Goal: Task Accomplishment & Management: Manage account settings

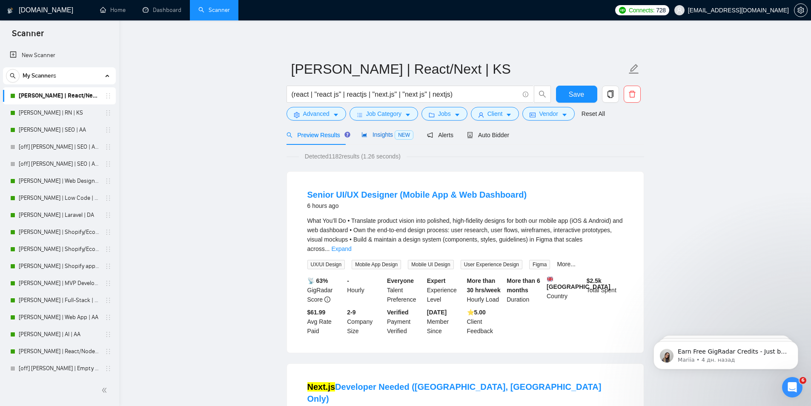
click at [378, 133] on span "Insights NEW" at bounding box center [387, 134] width 52 height 7
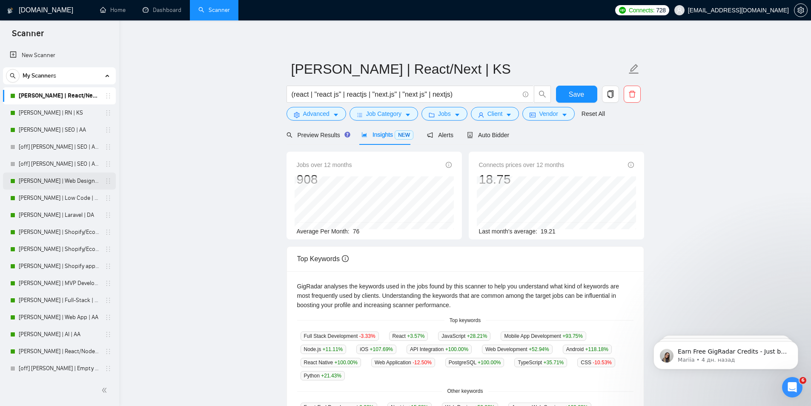
click at [25, 178] on link "[PERSON_NAME] | Web Design | DA" at bounding box center [59, 180] width 81 height 17
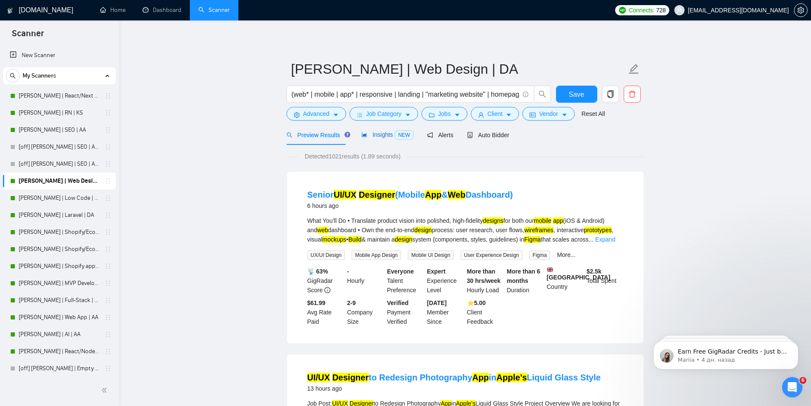
click at [384, 133] on span "Insights NEW" at bounding box center [387, 134] width 52 height 7
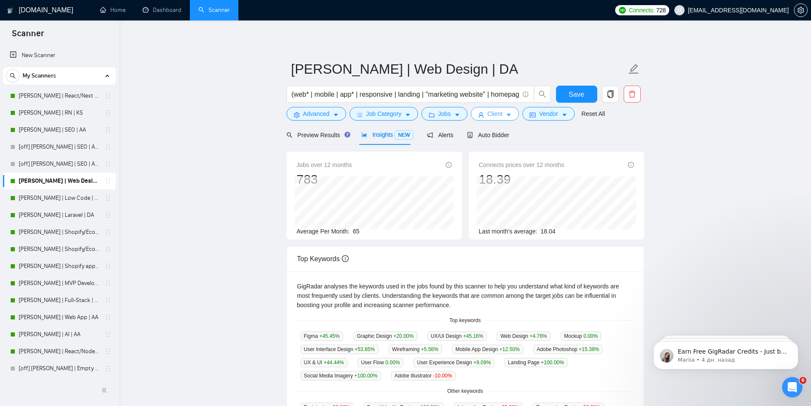
click at [496, 112] on span "Client" at bounding box center [494, 113] width 15 height 9
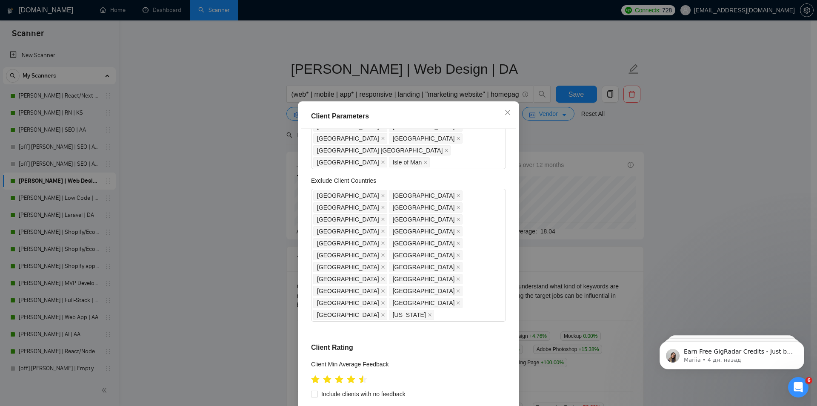
scroll to position [213, 0]
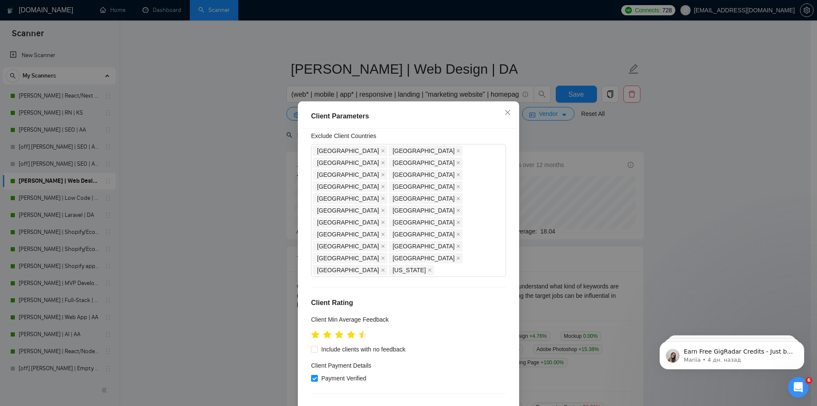
click at [329, 338] on div "$1,000" at bounding box center [352, 340] width 79 height 9
type input "1000"
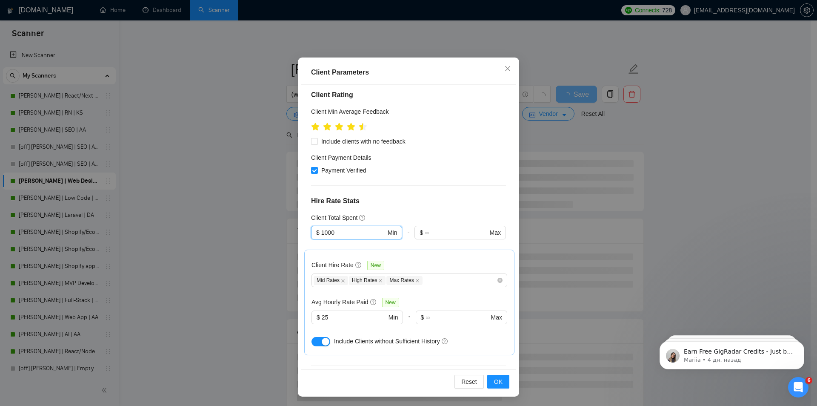
scroll to position [45, 0]
click at [494, 377] on span "OK" at bounding box center [498, 380] width 9 height 9
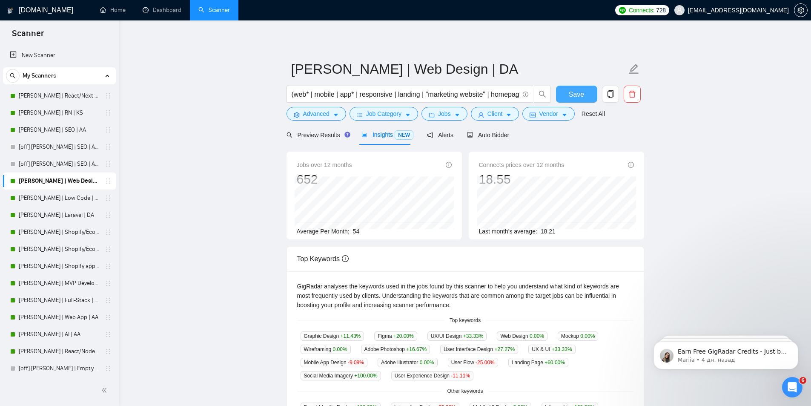
click at [568, 93] on button "Save" at bounding box center [576, 94] width 41 height 17
click at [21, 196] on link "[PERSON_NAME] | Low Code | DA" at bounding box center [59, 197] width 81 height 17
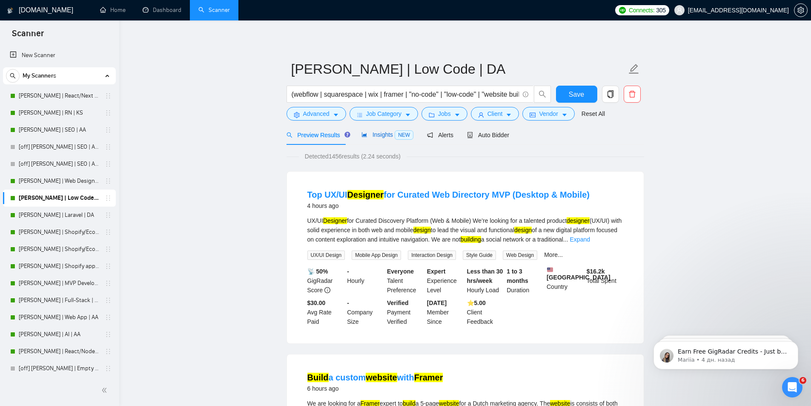
click at [383, 132] on span "Insights NEW" at bounding box center [387, 134] width 52 height 7
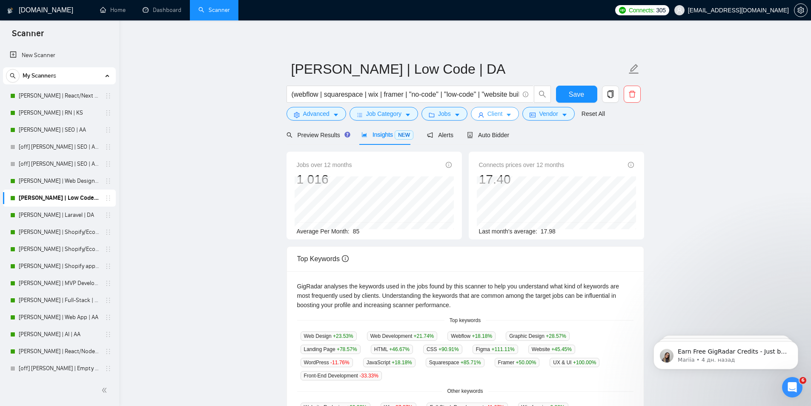
click at [508, 116] on icon "caret-down" at bounding box center [509, 115] width 6 height 6
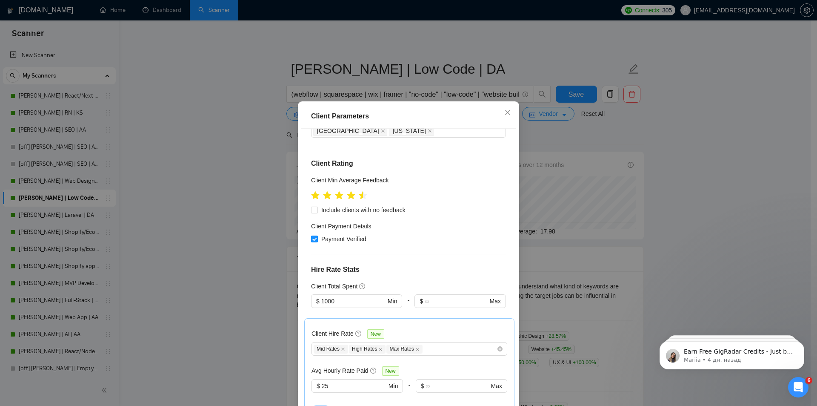
scroll to position [249, 0]
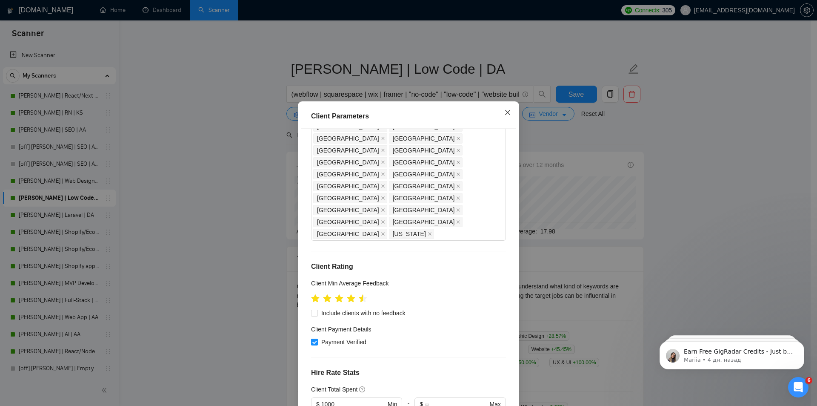
click at [505, 111] on icon "close" at bounding box center [508, 112] width 7 height 7
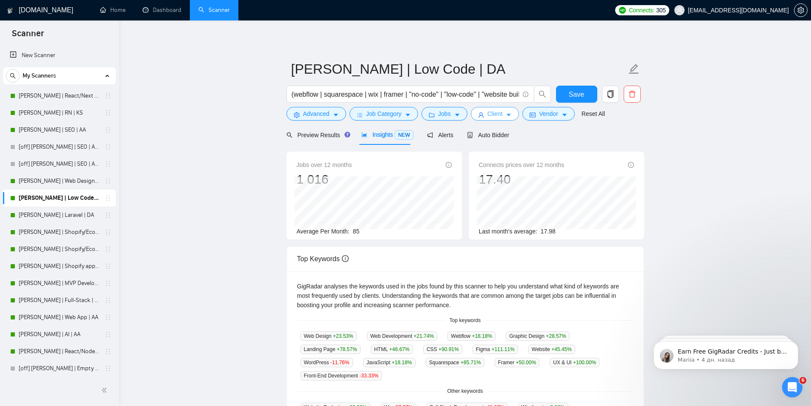
click at [485, 116] on button "Client" at bounding box center [495, 114] width 49 height 14
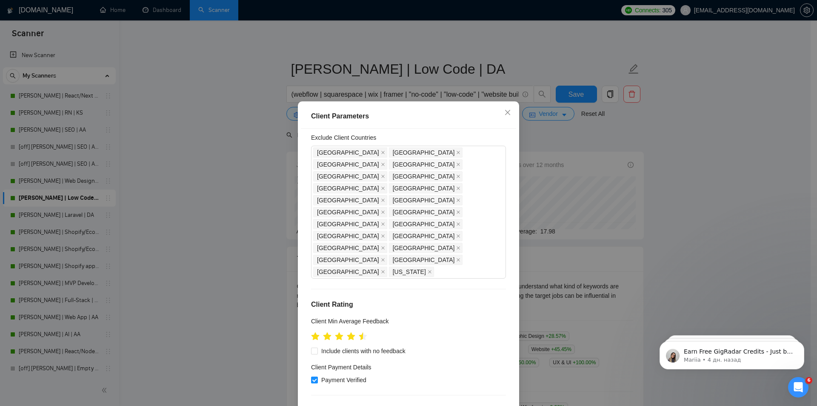
scroll to position [36, 0]
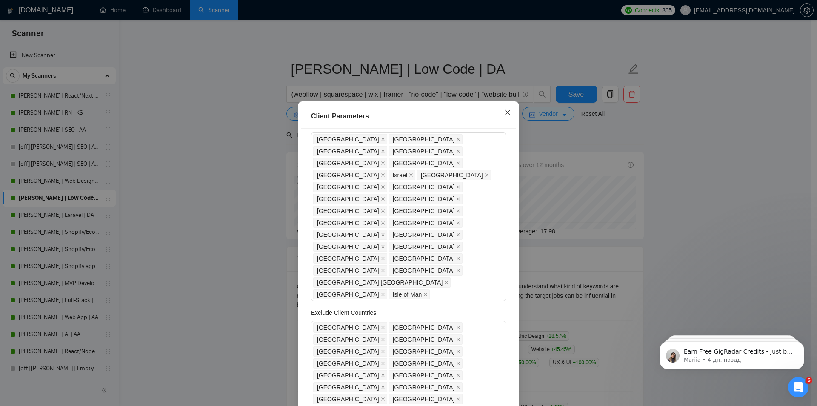
click at [506, 114] on icon "close" at bounding box center [507, 112] width 5 height 5
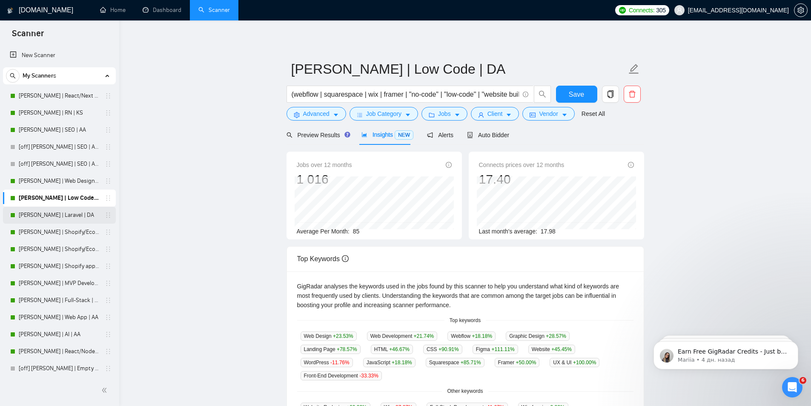
click at [40, 215] on link "[PERSON_NAME] | Laravel | DA" at bounding box center [59, 214] width 81 height 17
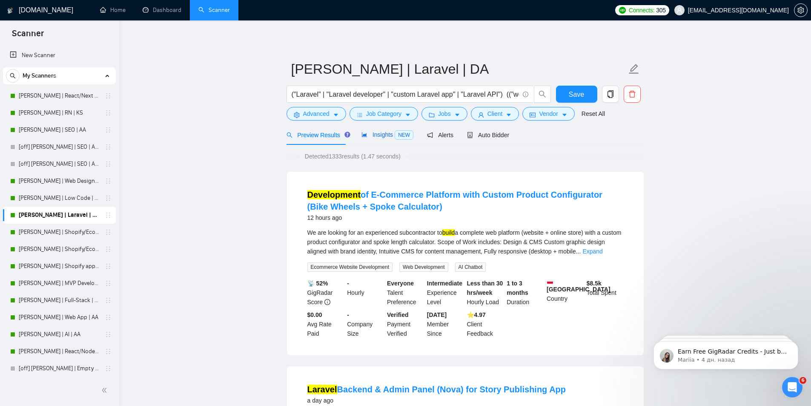
click at [378, 130] on div "Insights NEW" at bounding box center [387, 135] width 52 height 10
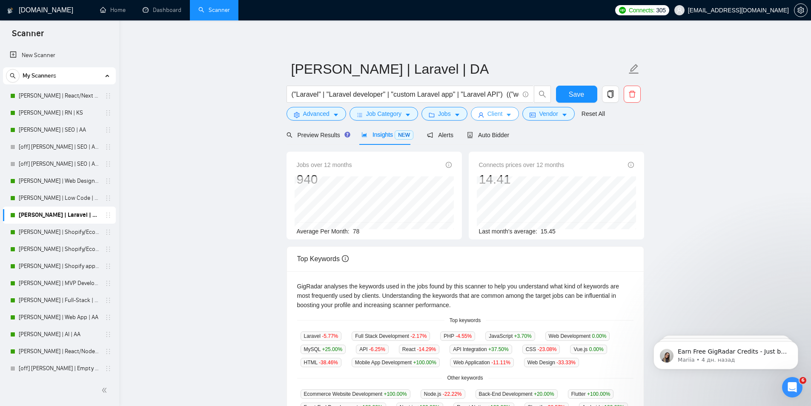
click at [501, 112] on button "Client" at bounding box center [495, 114] width 49 height 14
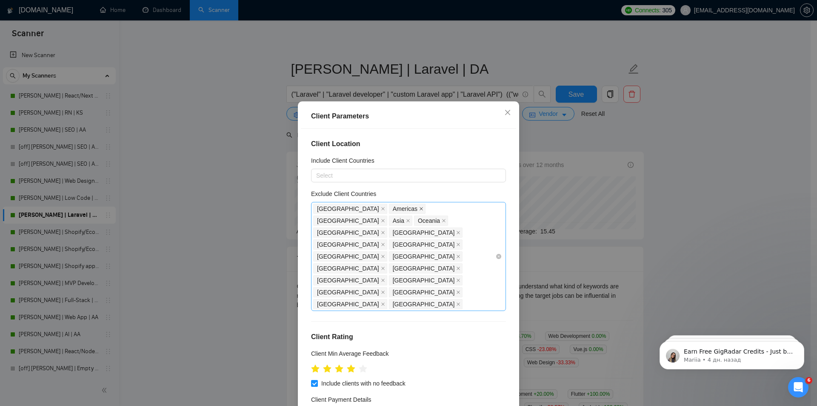
click at [419, 206] on span at bounding box center [421, 208] width 4 height 9
click at [456, 228] on span at bounding box center [458, 232] width 4 height 9
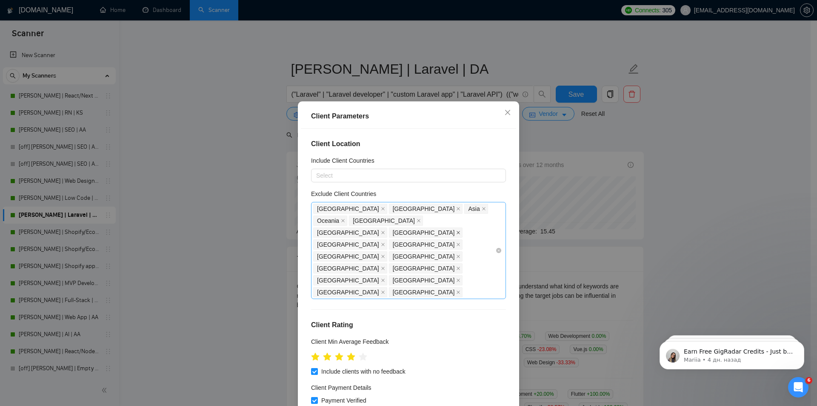
click at [456, 230] on icon "close" at bounding box center [458, 232] width 4 height 4
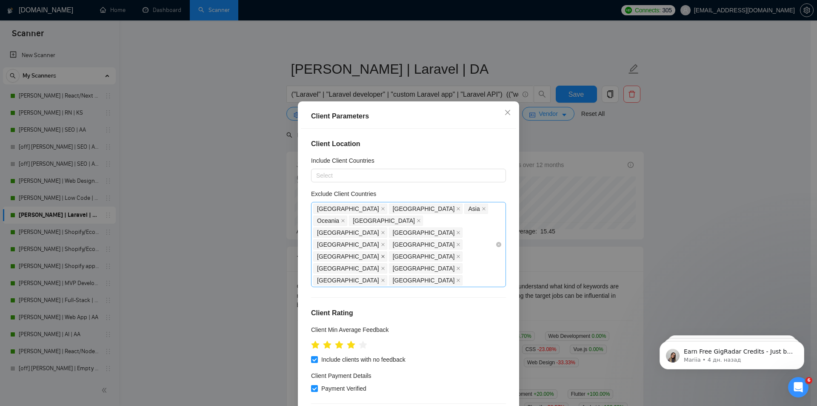
click at [381, 254] on icon "close" at bounding box center [383, 256] width 4 height 4
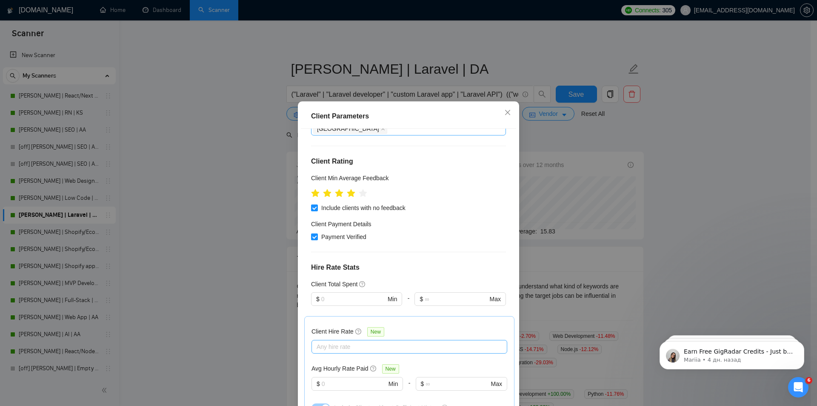
scroll to position [170, 0]
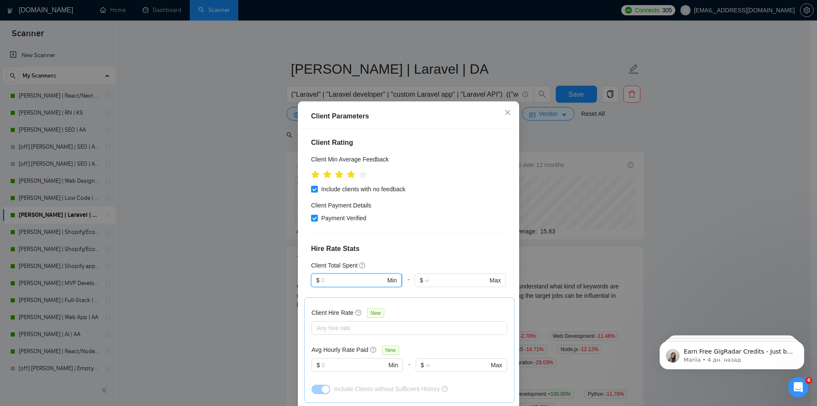
click at [333, 275] on input "text" at bounding box center [353, 279] width 64 height 9
click at [333, 286] on div "$1,000" at bounding box center [352, 288] width 79 height 9
type input "1000"
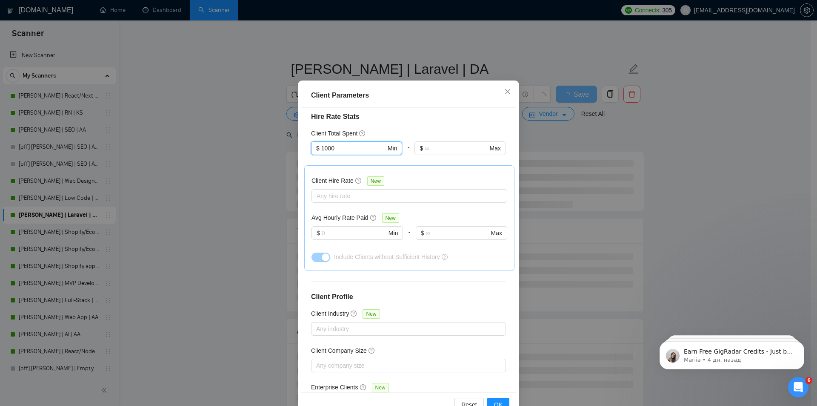
scroll to position [45, 0]
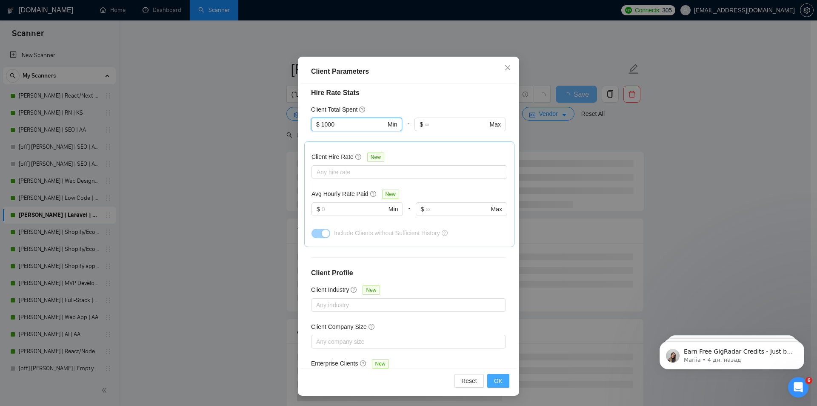
click at [499, 379] on span "OK" at bounding box center [498, 380] width 9 height 9
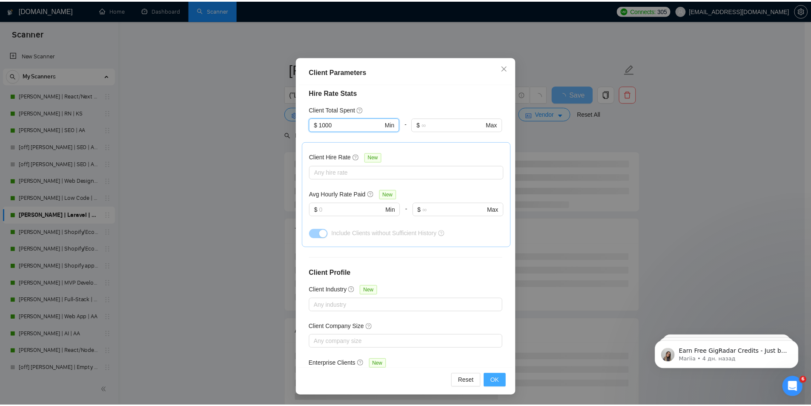
scroll to position [0, 0]
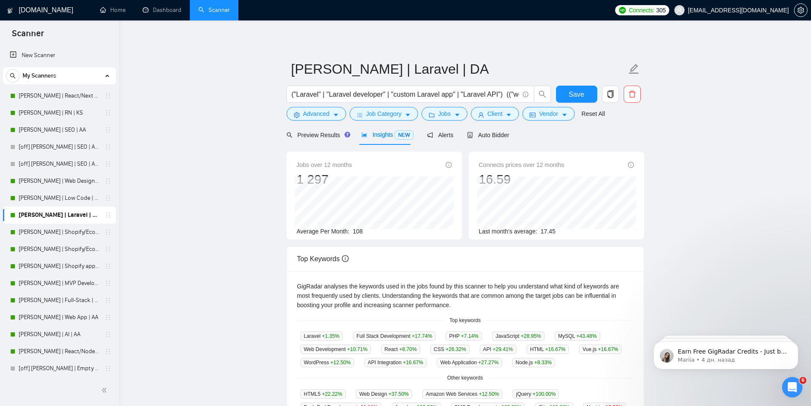
click at [368, 139] on div "Insights NEW" at bounding box center [387, 135] width 52 height 10
click at [562, 95] on button "Save" at bounding box center [576, 94] width 41 height 17
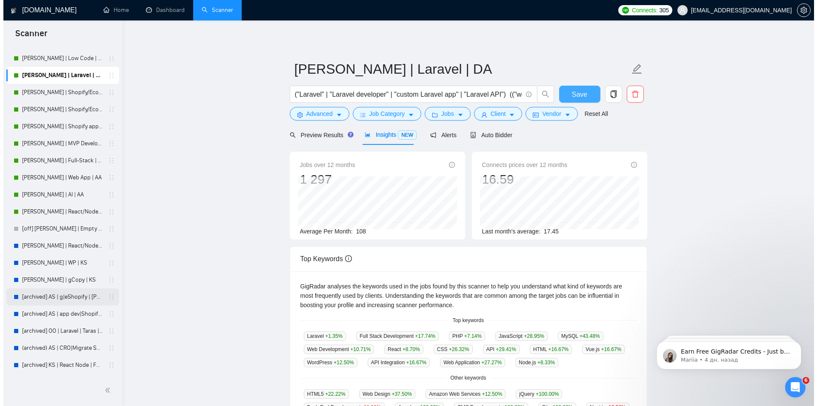
scroll to position [170, 0]
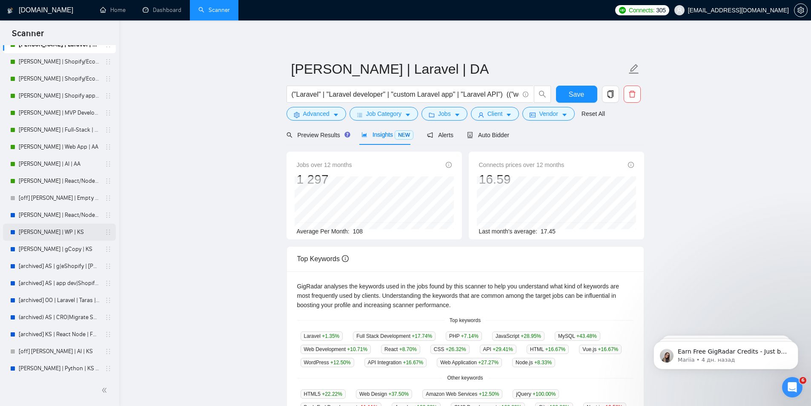
click at [28, 232] on link "[PERSON_NAME] | WP | KS" at bounding box center [59, 232] width 81 height 17
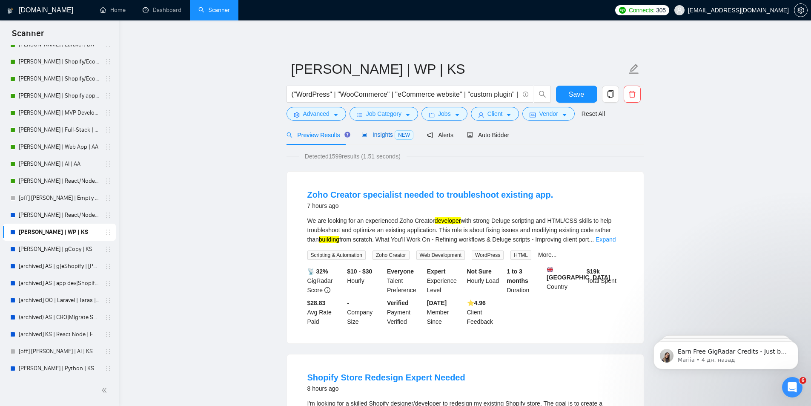
click at [379, 135] on span "Insights NEW" at bounding box center [387, 134] width 52 height 7
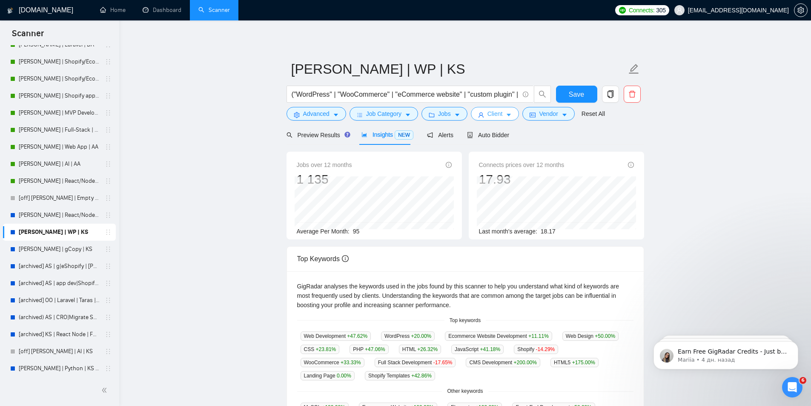
click at [497, 115] on span "Client" at bounding box center [494, 113] width 15 height 9
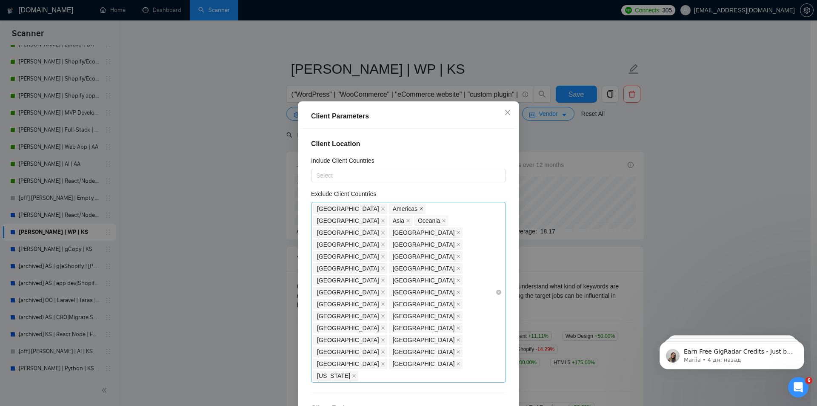
click at [420, 209] on icon "close" at bounding box center [421, 208] width 3 height 3
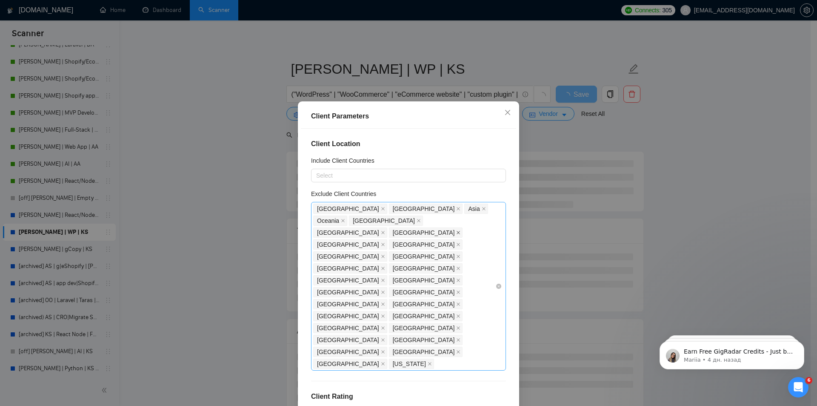
click at [456, 230] on icon "close" at bounding box center [458, 232] width 4 height 4
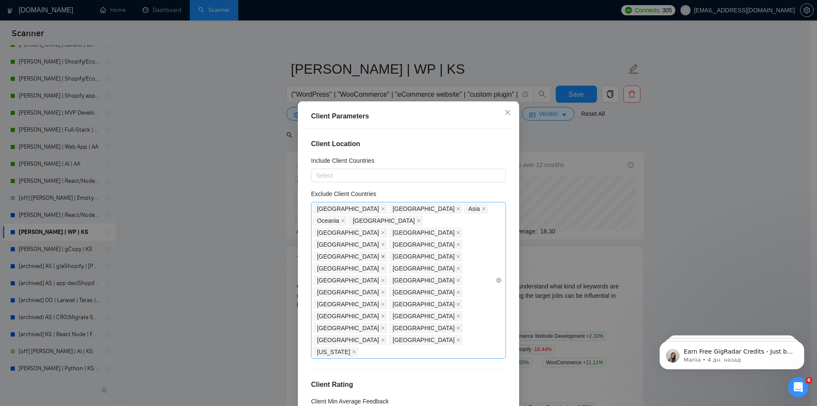
click at [381, 255] on icon "close" at bounding box center [382, 256] width 3 height 3
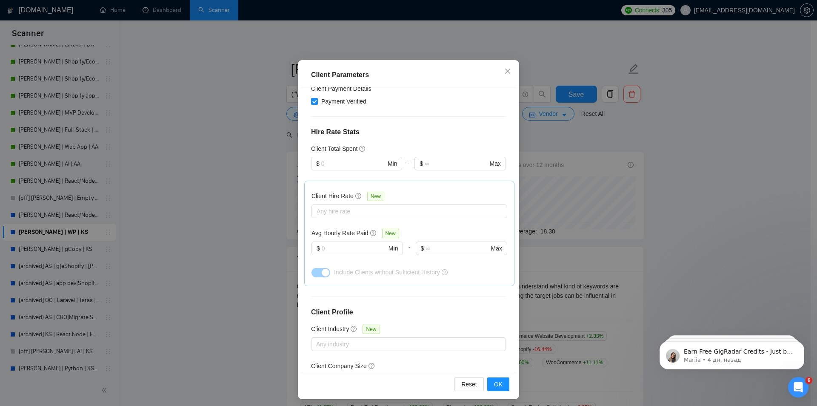
scroll to position [45, 0]
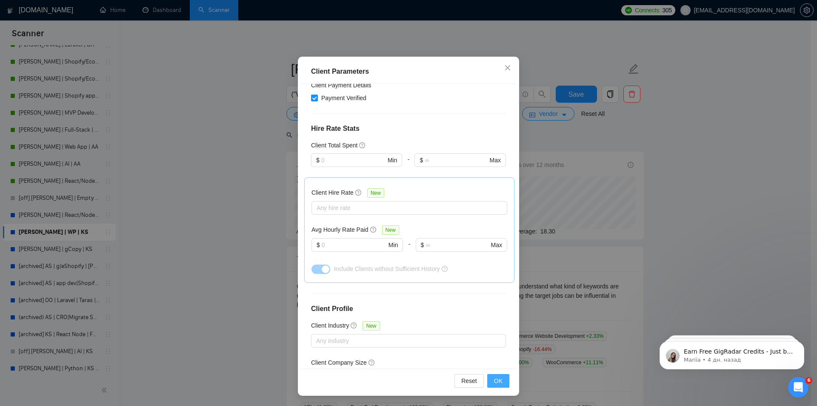
click at [496, 377] on span "OK" at bounding box center [498, 380] width 9 height 9
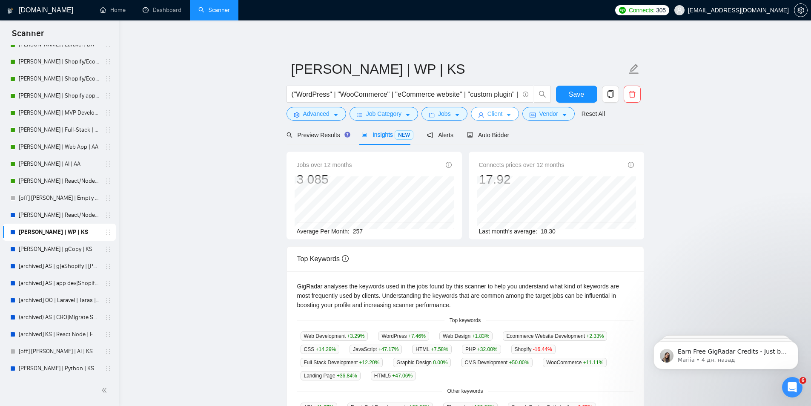
click at [506, 113] on icon "caret-down" at bounding box center [509, 115] width 6 height 6
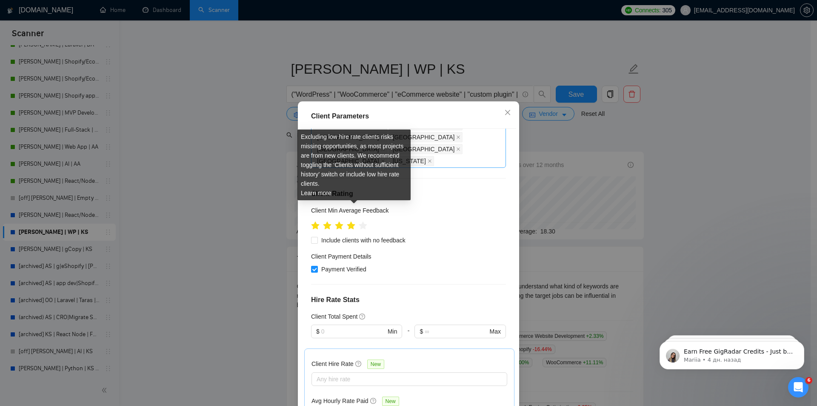
scroll to position [178, 0]
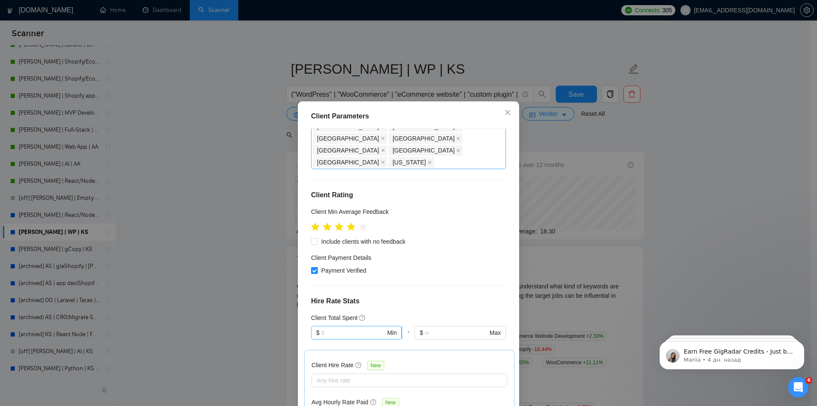
click at [335, 328] on input "text" at bounding box center [353, 332] width 64 height 9
click at [327, 304] on div "$1,000" at bounding box center [352, 304] width 79 height 9
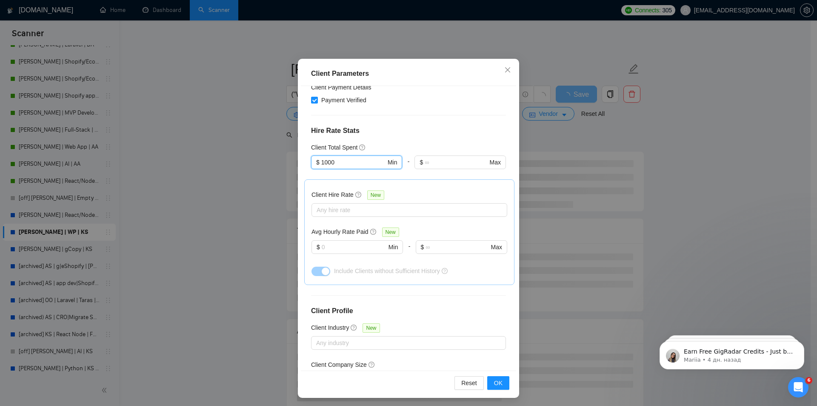
scroll to position [45, 0]
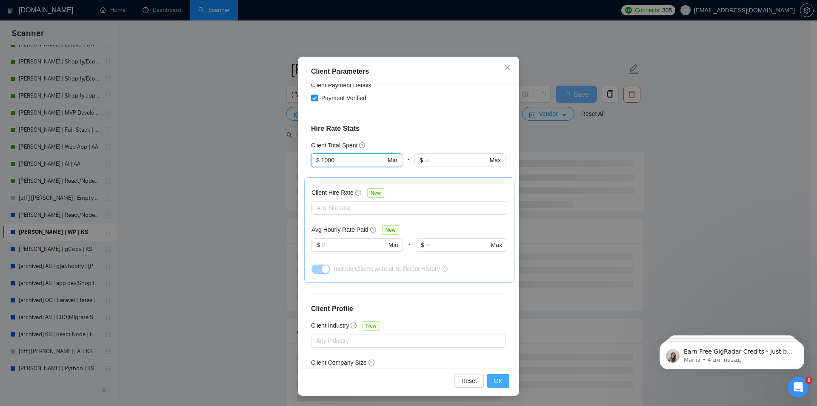
click at [496, 382] on span "OK" at bounding box center [498, 380] width 9 height 9
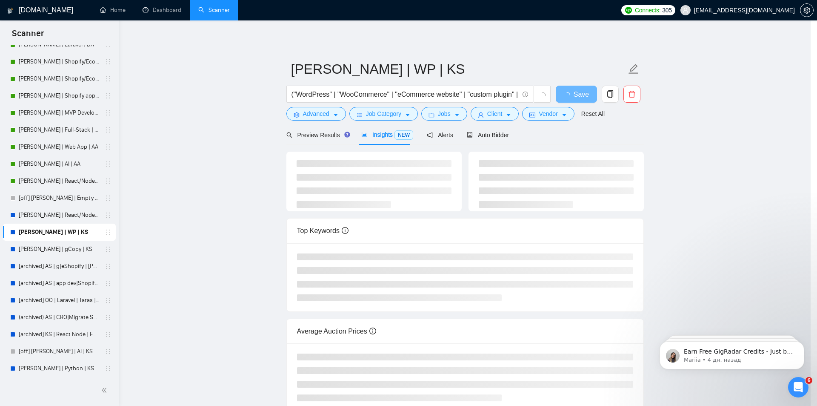
scroll to position [0, 0]
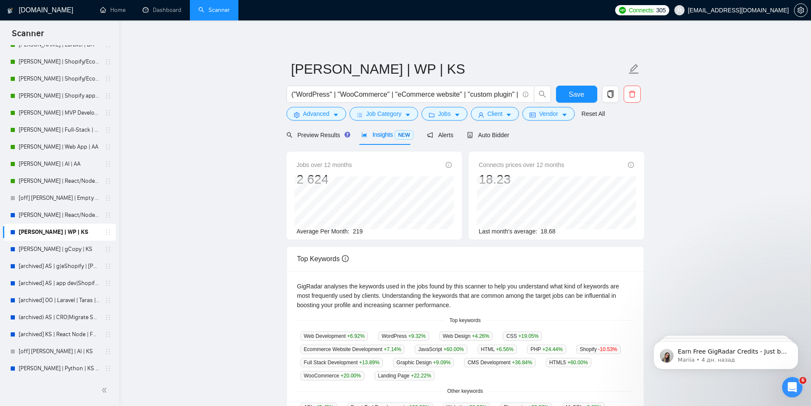
click at [376, 138] on span "Insights NEW" at bounding box center [387, 134] width 52 height 7
click at [490, 112] on span "Client" at bounding box center [494, 113] width 15 height 9
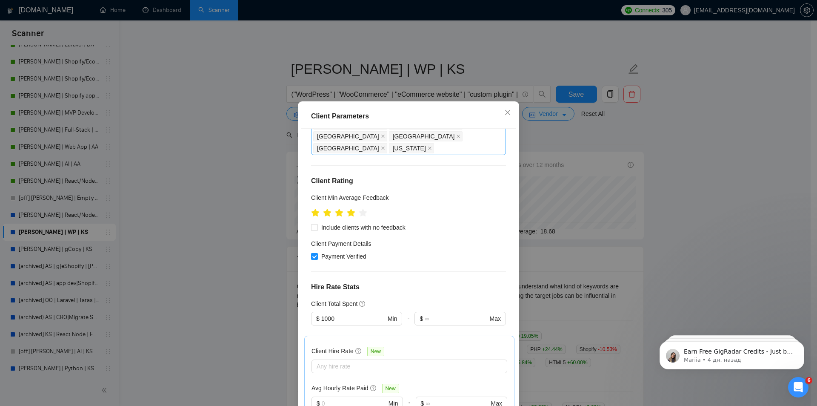
scroll to position [178, 0]
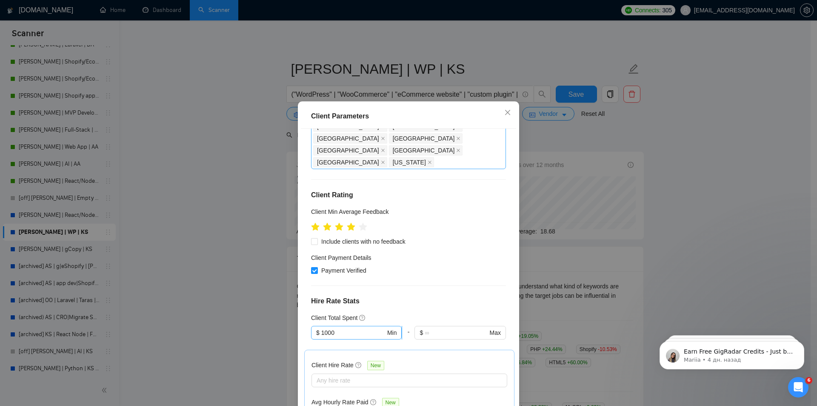
click at [348, 328] on input "1000" at bounding box center [353, 332] width 64 height 9
click at [331, 292] on div "$10,000" at bounding box center [352, 291] width 79 height 9
type input "10000"
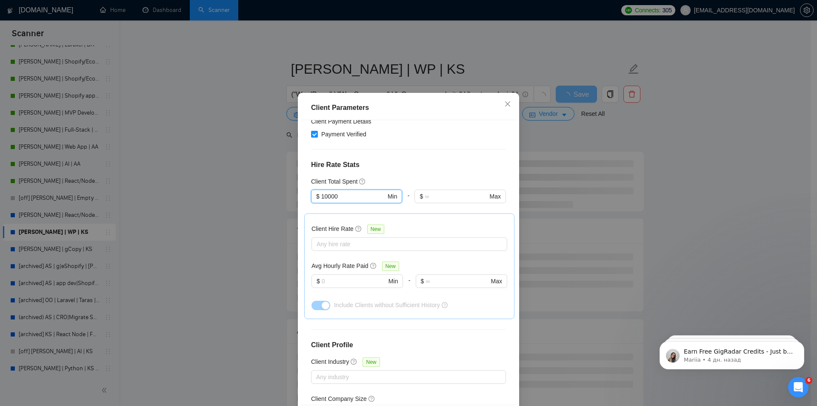
scroll to position [45, 0]
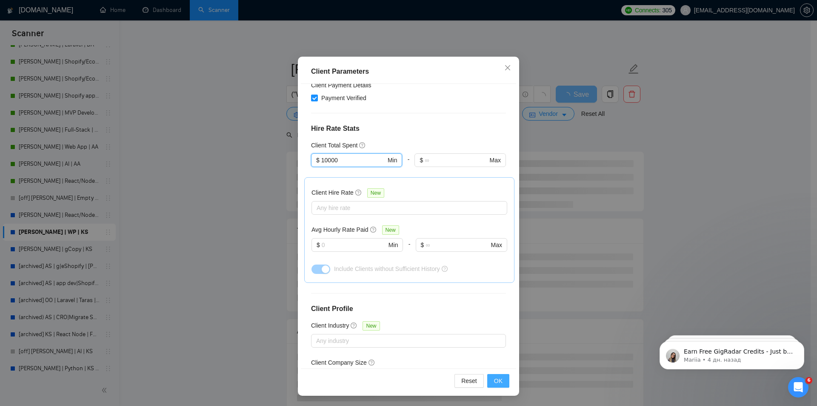
click at [496, 377] on span "OK" at bounding box center [498, 380] width 9 height 9
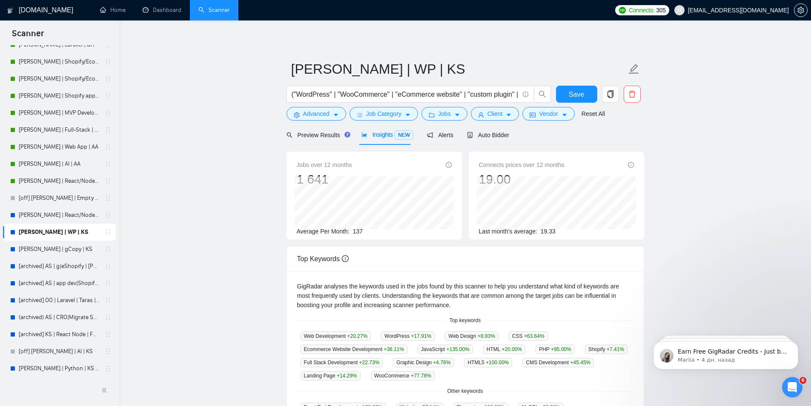
click at [373, 135] on span "Insights NEW" at bounding box center [387, 134] width 52 height 7
click at [493, 117] on span "Client" at bounding box center [494, 113] width 15 height 9
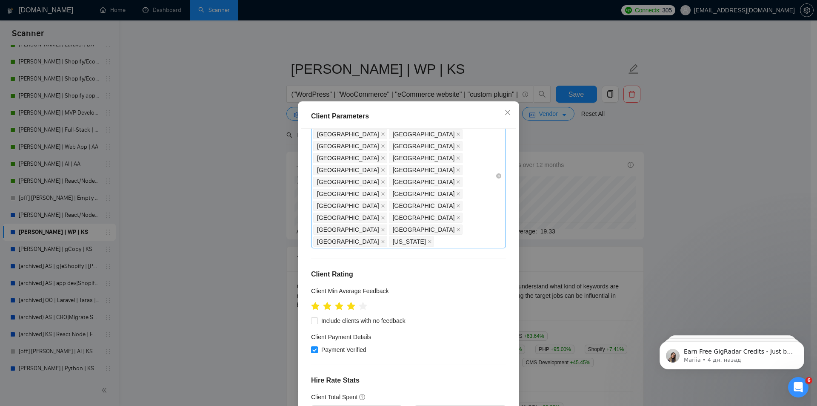
scroll to position [92, 0]
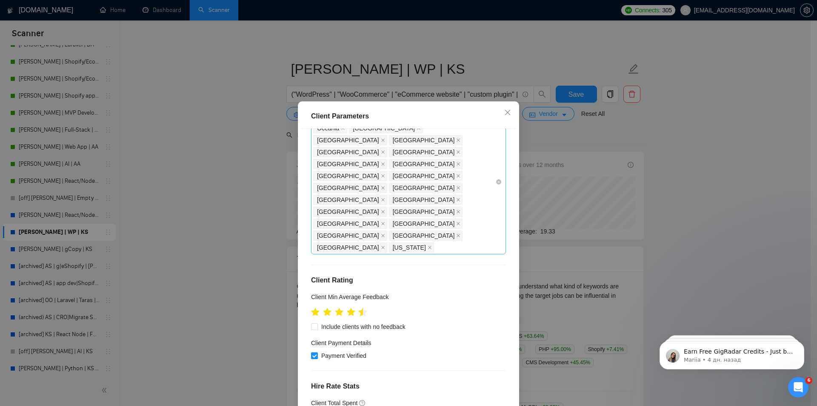
click at [359, 307] on icon "star" at bounding box center [363, 311] width 9 height 9
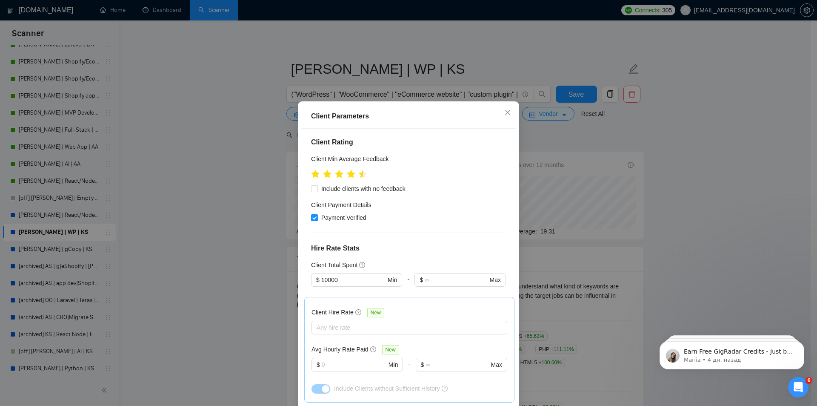
scroll to position [135, 0]
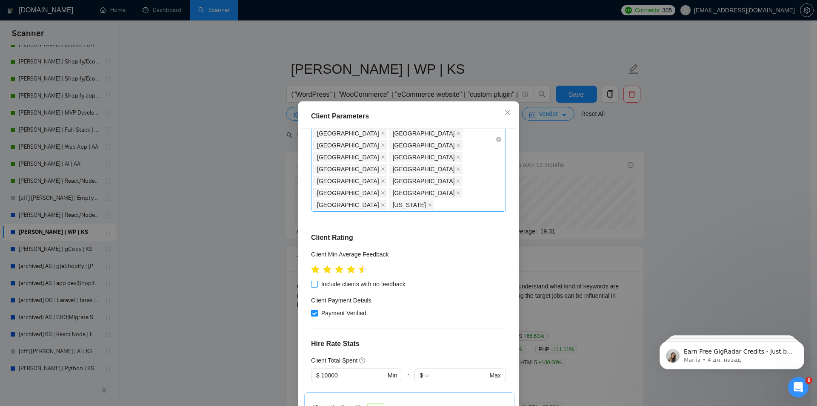
click at [311, 281] on input "Include clients with no feedback" at bounding box center [314, 284] width 6 height 6
checkbox input "true"
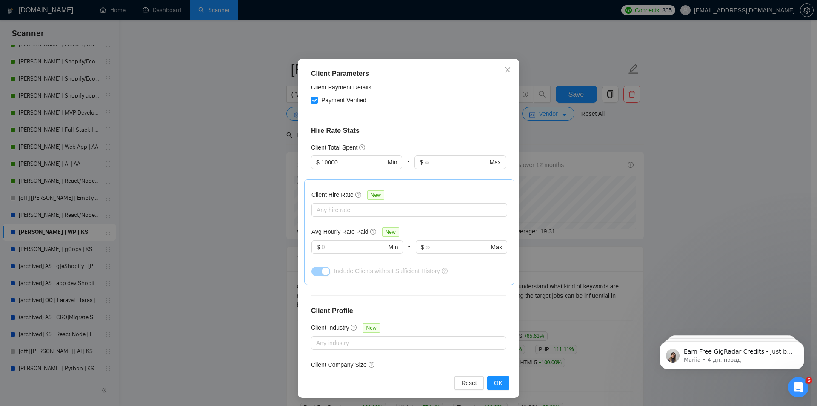
scroll to position [45, 0]
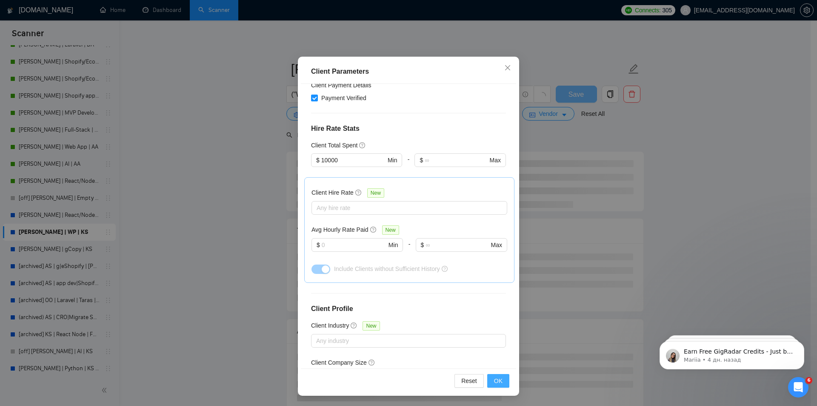
click at [494, 381] on span "OK" at bounding box center [498, 380] width 9 height 9
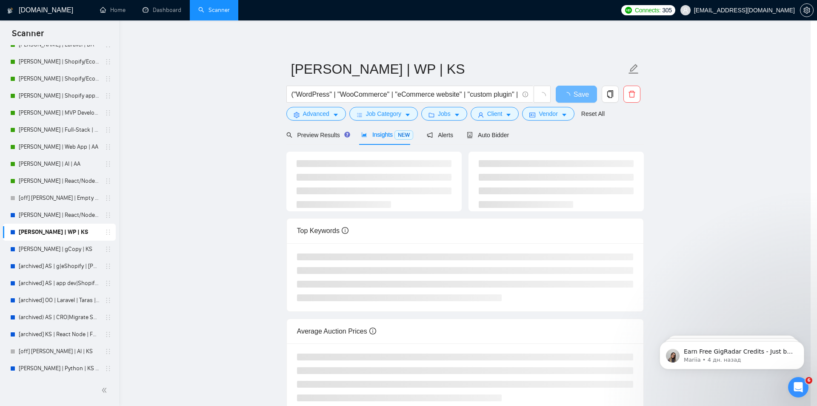
scroll to position [0, 0]
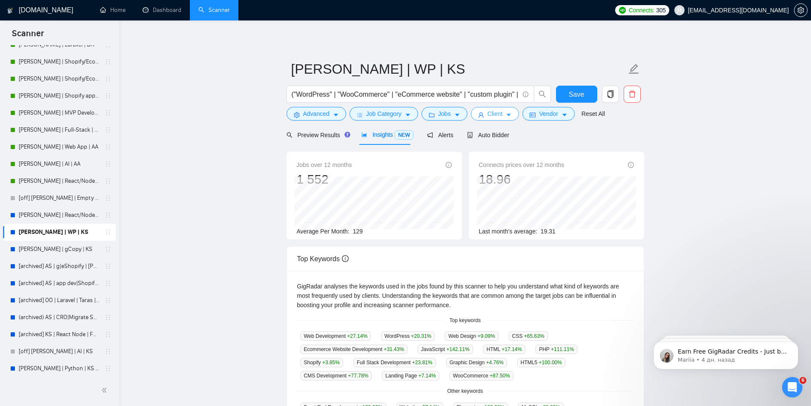
click at [500, 116] on button "Client" at bounding box center [495, 114] width 49 height 14
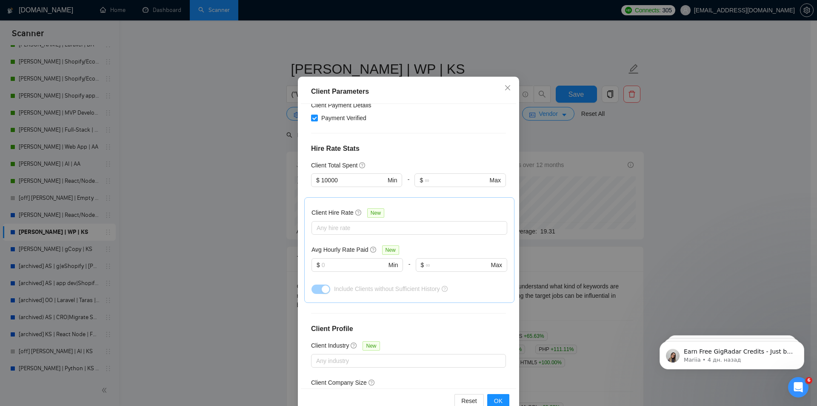
scroll to position [45, 0]
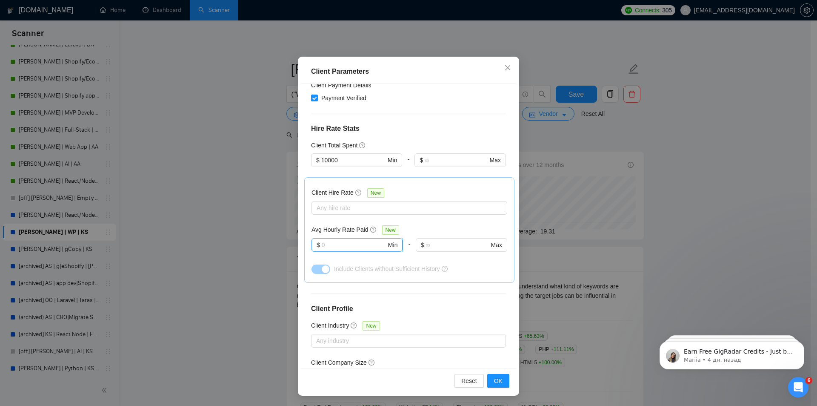
click at [344, 240] on input "text" at bounding box center [354, 244] width 65 height 9
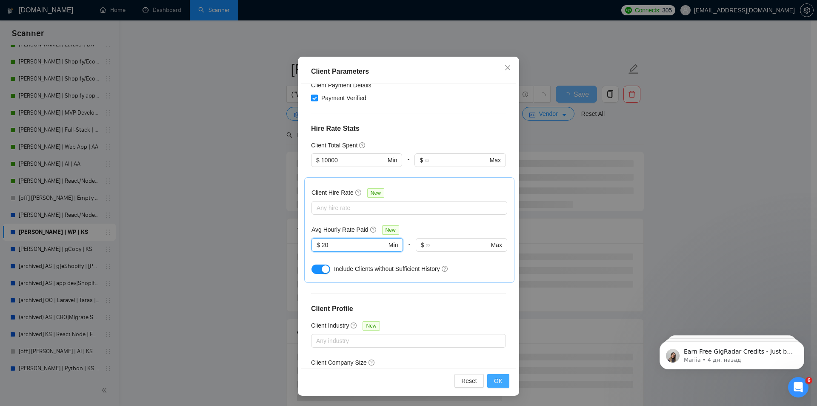
type input "20"
click at [496, 378] on span "OK" at bounding box center [498, 380] width 9 height 9
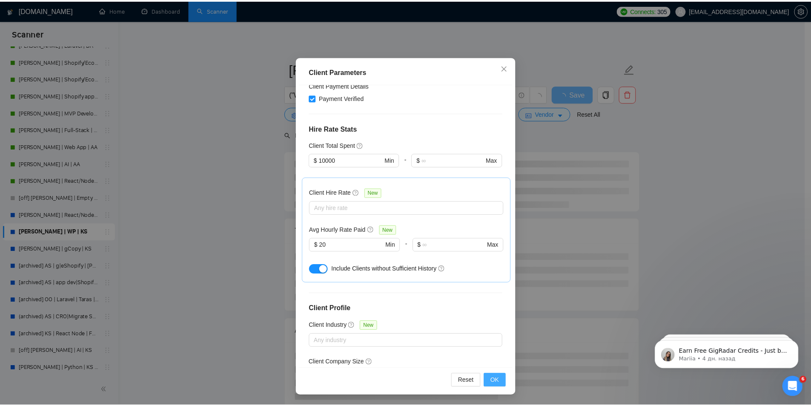
scroll to position [0, 0]
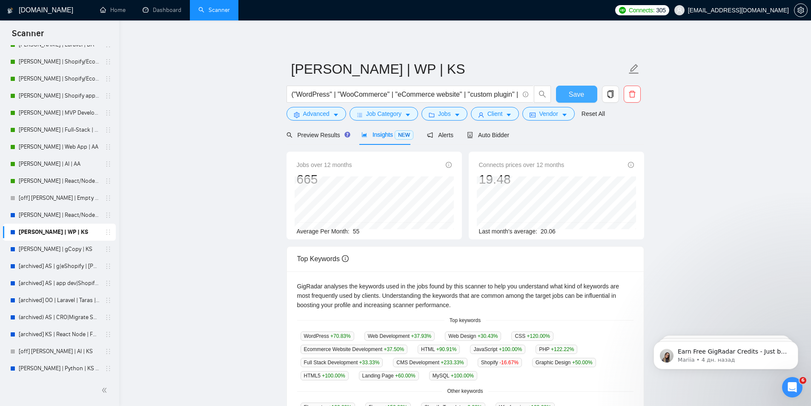
click at [571, 89] on span "Save" at bounding box center [576, 94] width 15 height 11
click at [328, 112] on span "Advanced" at bounding box center [316, 113] width 26 height 9
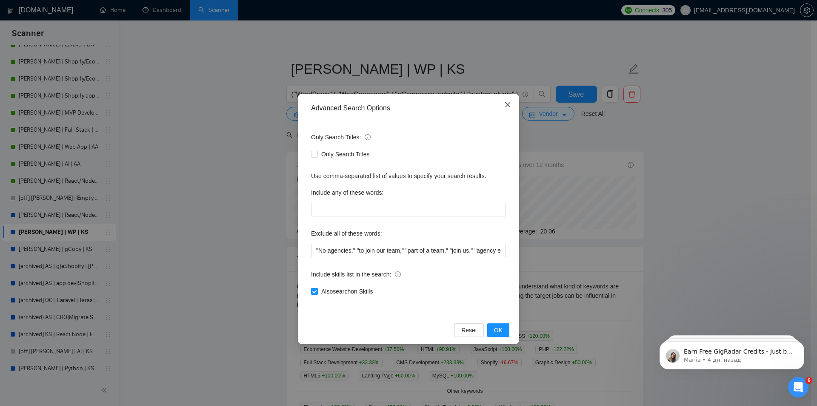
click at [508, 106] on icon "close" at bounding box center [508, 104] width 7 height 7
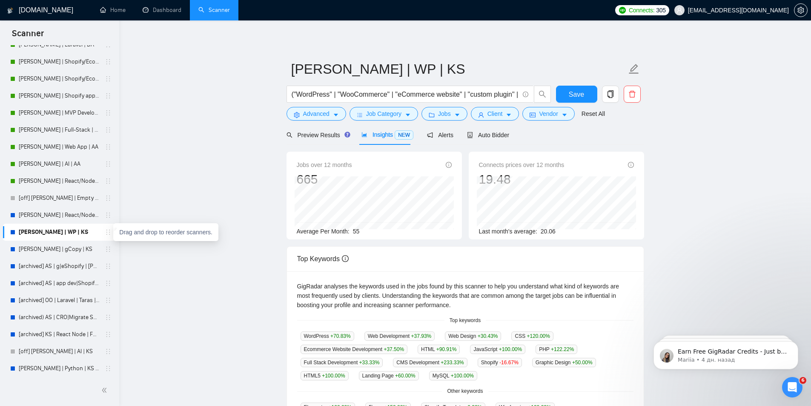
click at [107, 232] on icon "holder" at bounding box center [108, 232] width 7 height 7
click at [235, 134] on main "[PERSON_NAME] | WP | KS ("WordPress" | "WooCommerce" | "eCommerce website" | "c…" at bounding box center [465, 326] width 665 height 584
drag, startPoint x: 20, startPoint y: 231, endPoint x: 193, endPoint y: 163, distance: 185.9
click at [193, 163] on main "[PERSON_NAME] | WP | KS ("WordPress" | "WooCommerce" | "eCommerce website" | "c…" at bounding box center [465, 326] width 665 height 584
click at [331, 114] on button "Advanced" at bounding box center [317, 114] width 60 height 14
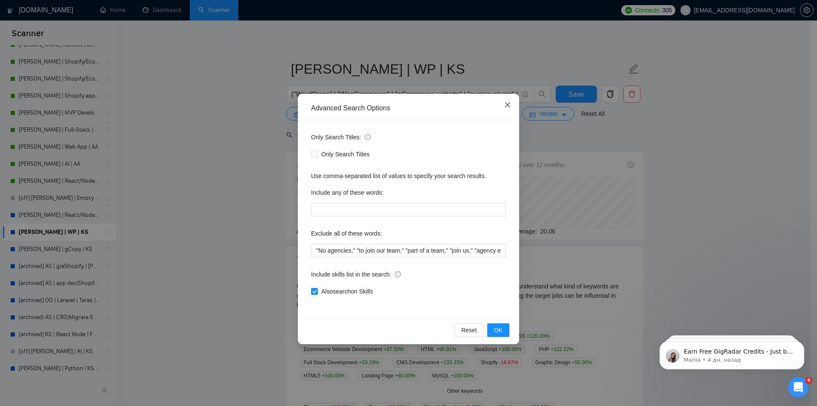
click at [513, 105] on span "Close" at bounding box center [507, 105] width 23 height 23
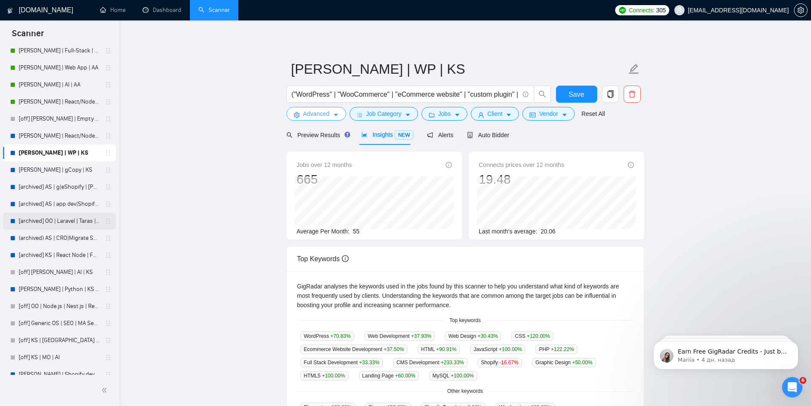
scroll to position [241, 0]
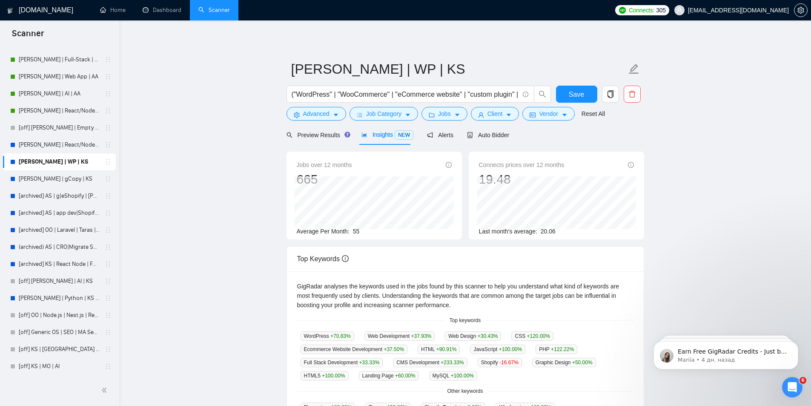
click at [69, 158] on link "[PERSON_NAME] | WP | KS" at bounding box center [59, 161] width 81 height 17
click at [106, 162] on icon "holder" at bounding box center [108, 161] width 7 height 7
click at [9, 162] on div "[PERSON_NAME] | WP | KS" at bounding box center [59, 161] width 113 height 17
click at [13, 162] on div at bounding box center [12, 161] width 5 height 5
click at [174, 166] on main "[PERSON_NAME] | WP | KS ("WordPress" | "WooCommerce" | "eCommerce website" | "c…" at bounding box center [465, 326] width 665 height 584
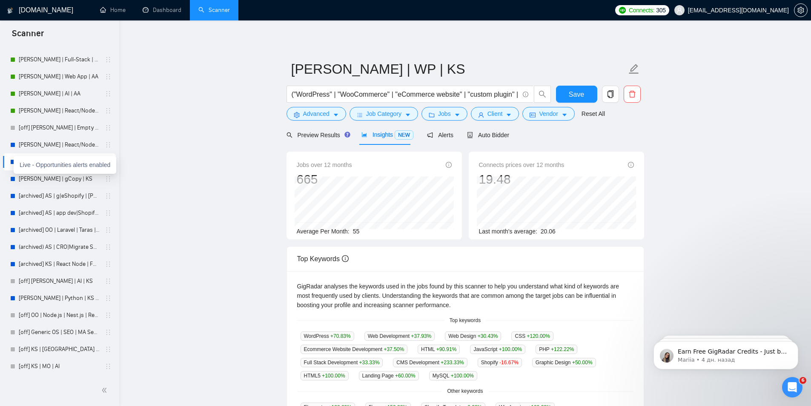
click at [11, 162] on div at bounding box center [12, 161] width 5 height 5
click at [12, 161] on div at bounding box center [12, 161] width 5 height 5
click at [3, 158] on div "[PERSON_NAME] | WP | KS" at bounding box center [59, 161] width 113 height 17
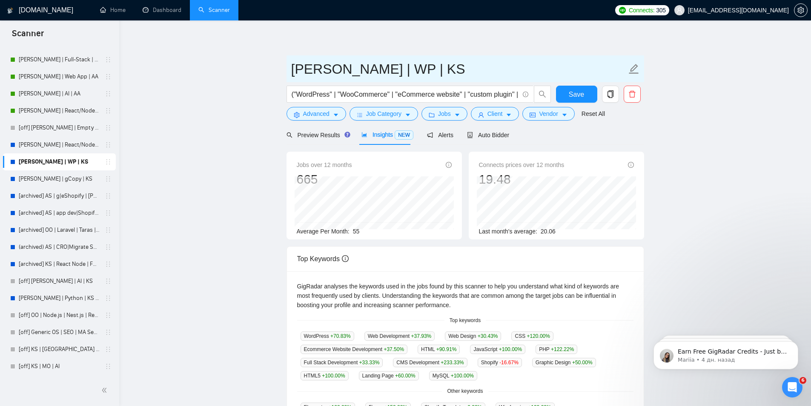
drag, startPoint x: 291, startPoint y: 64, endPoint x: 379, endPoint y: 65, distance: 88.6
click at [379, 65] on input "[PERSON_NAME] | WP | KS" at bounding box center [458, 68] width 335 height 21
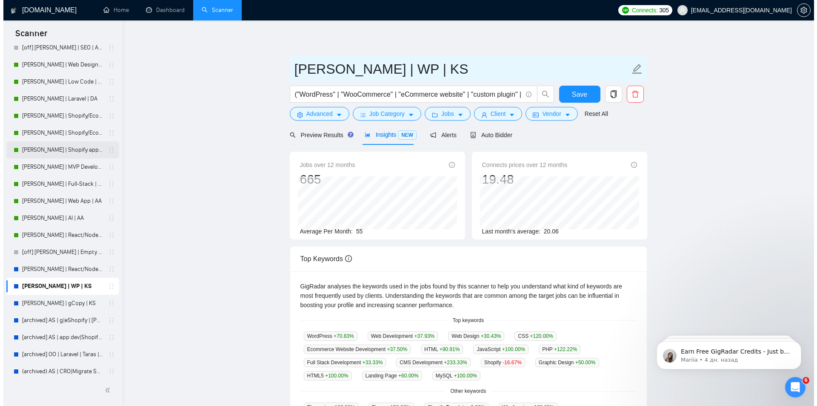
scroll to position [113, 0]
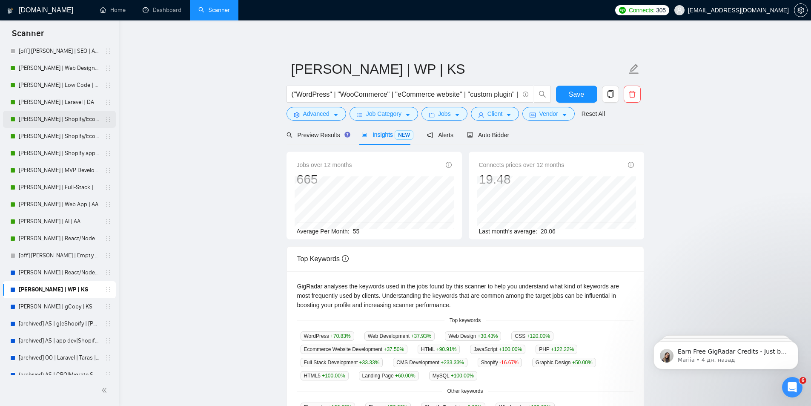
click at [40, 116] on link "[PERSON_NAME] | Shopify/Ecom | DA - lower requirements" at bounding box center [59, 119] width 81 height 17
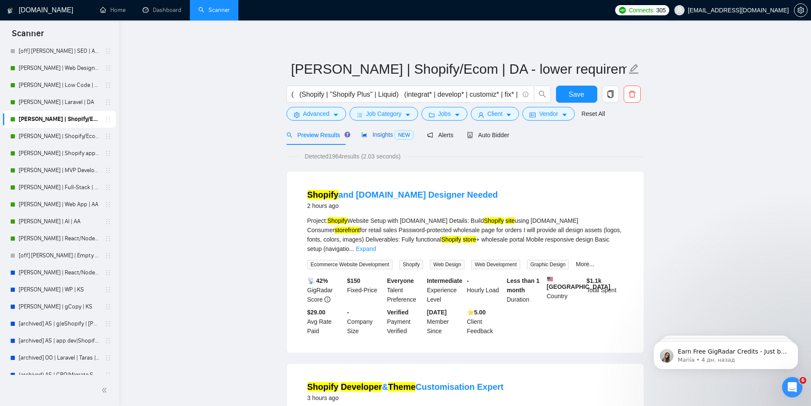
click at [378, 135] on span "Insights NEW" at bounding box center [387, 134] width 52 height 7
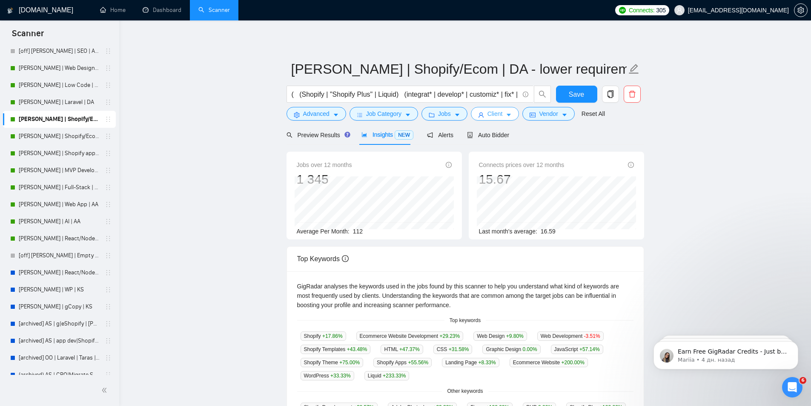
click at [506, 116] on icon "caret-down" at bounding box center [509, 115] width 6 height 6
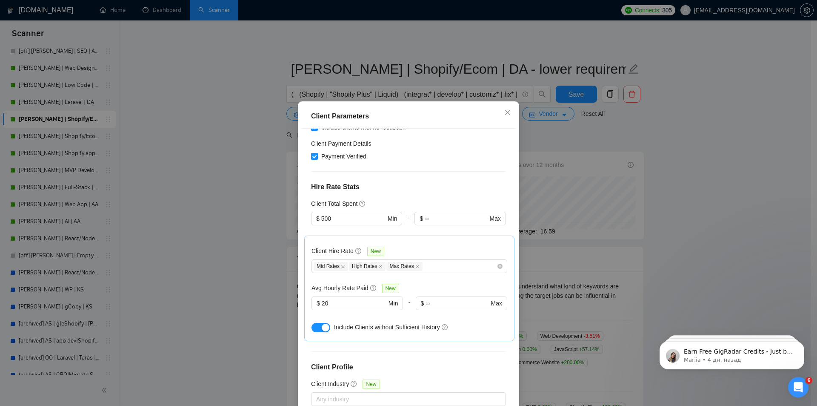
scroll to position [142, 0]
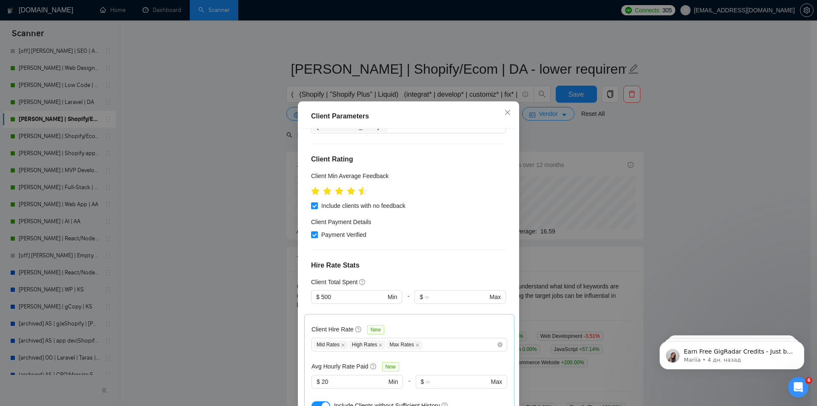
click at [359, 186] on icon "star" at bounding box center [363, 190] width 9 height 9
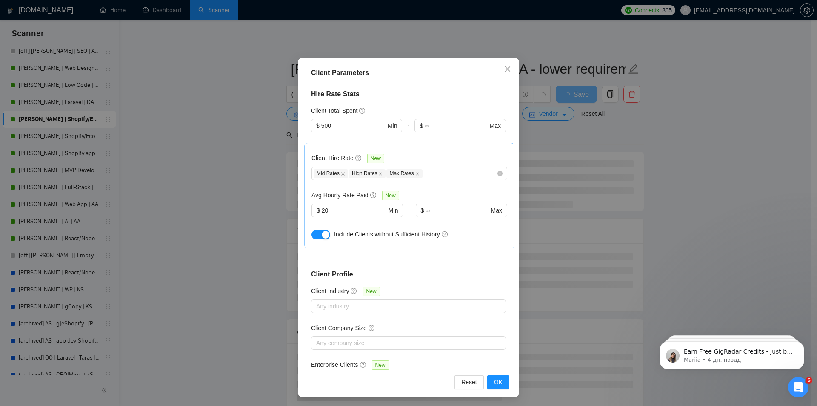
scroll to position [45, 0]
click at [500, 382] on button "OK" at bounding box center [498, 381] width 22 height 14
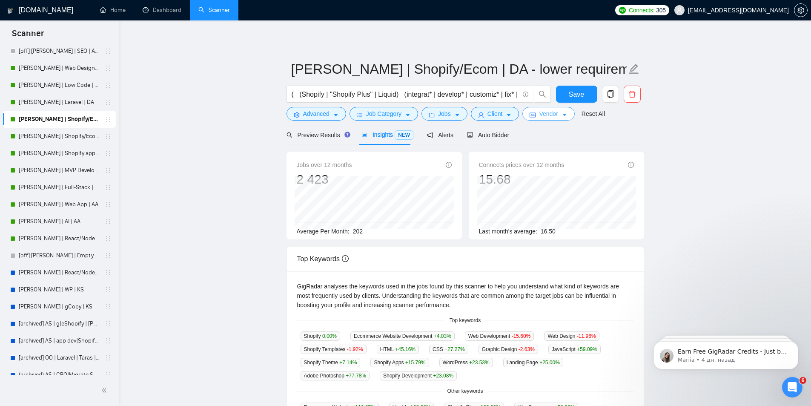
click at [554, 115] on span "Vendor" at bounding box center [548, 113] width 19 height 9
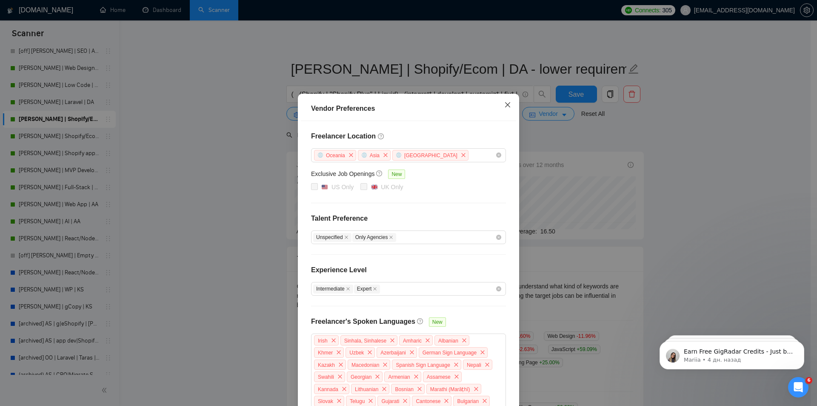
click at [507, 106] on icon "close" at bounding box center [508, 104] width 7 height 7
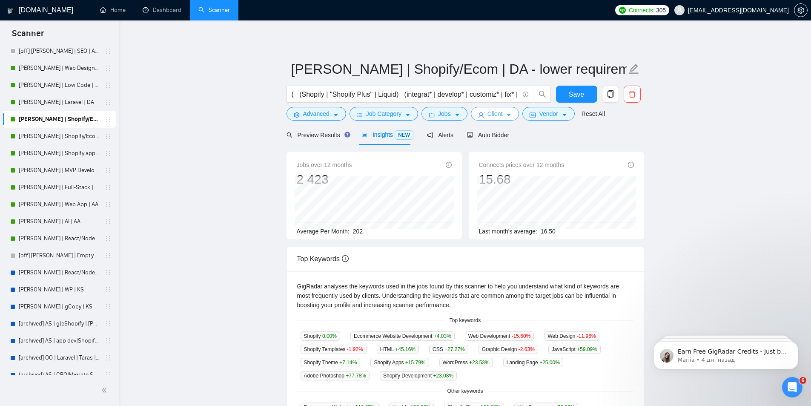
click at [506, 117] on icon "caret-down" at bounding box center [509, 115] width 6 height 6
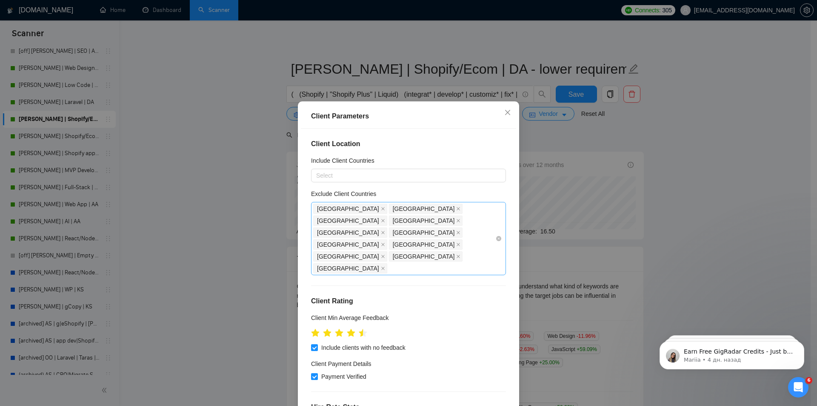
scroll to position [128, 0]
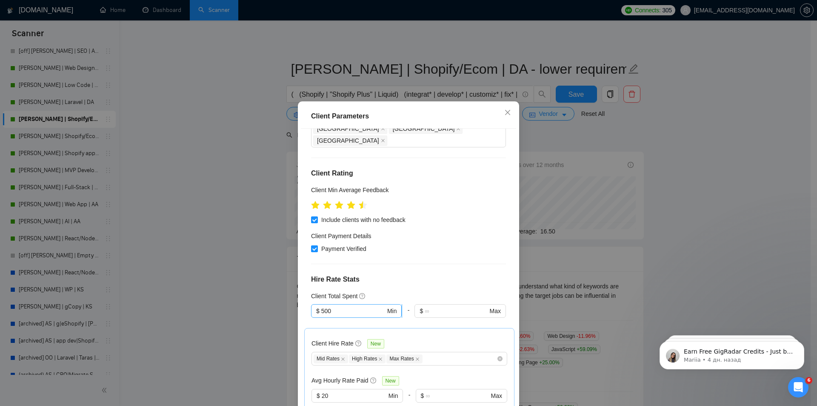
click at [334, 306] on input "500" at bounding box center [353, 310] width 64 height 9
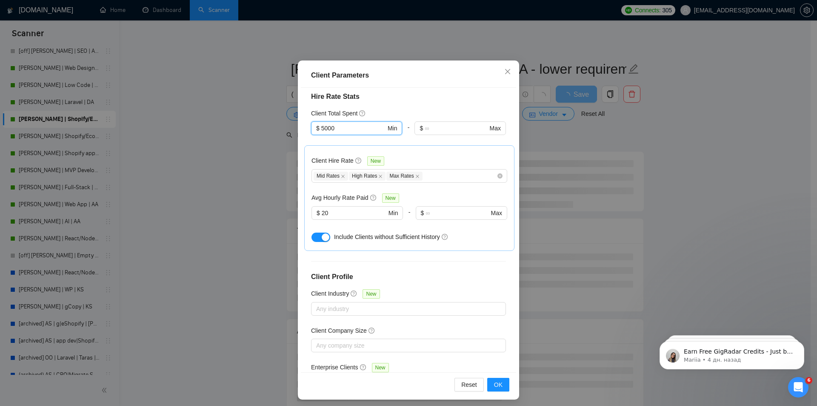
scroll to position [45, 0]
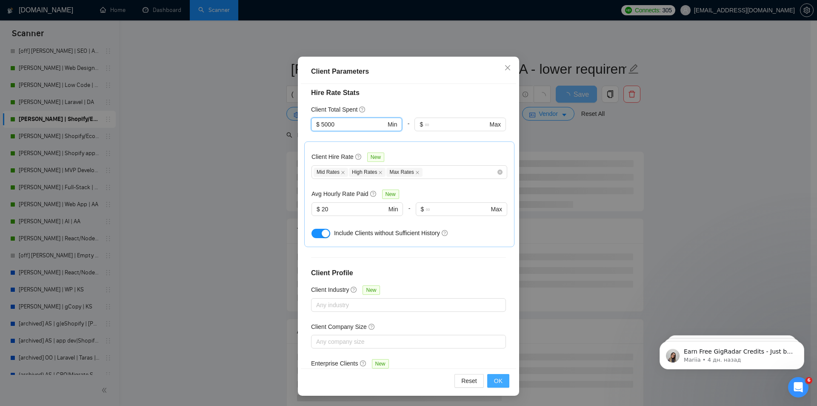
click at [487, 380] on button "OK" at bounding box center [498, 381] width 22 height 14
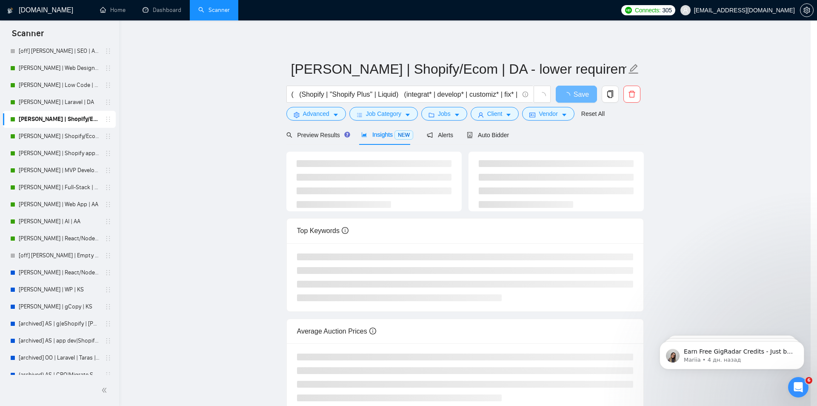
scroll to position [0, 0]
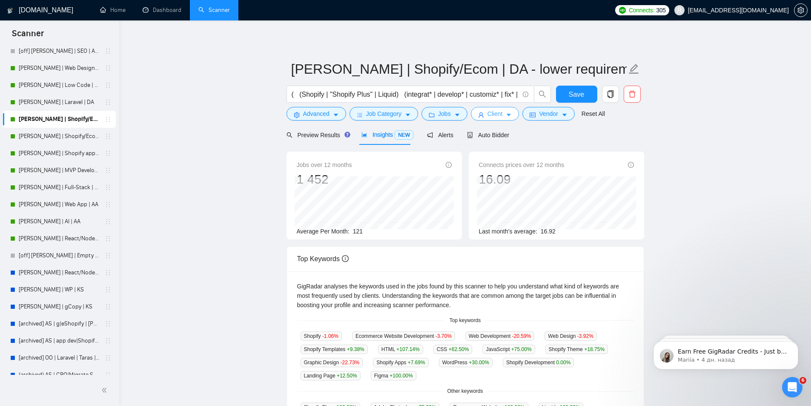
click at [502, 114] on button "Client" at bounding box center [495, 114] width 49 height 14
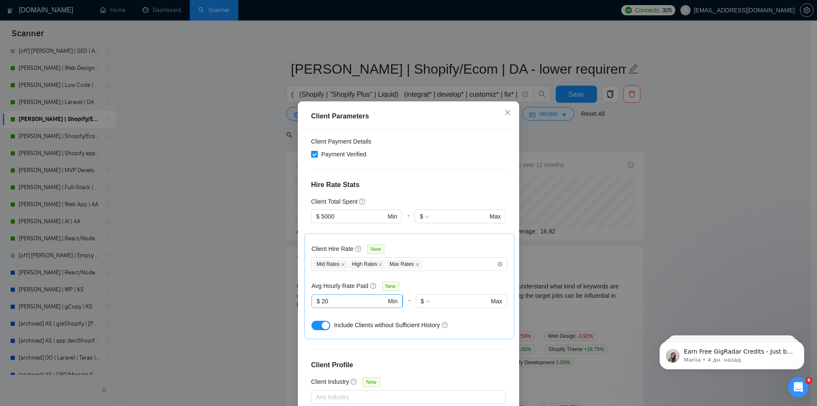
scroll to position [142, 0]
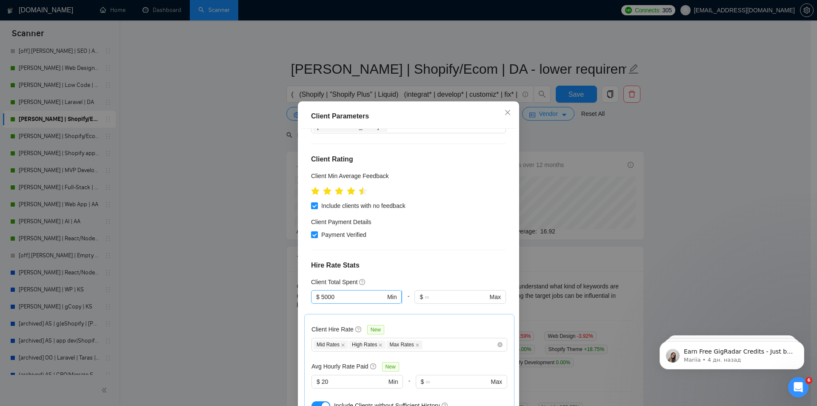
click at [340, 292] on input "5000" at bounding box center [353, 296] width 64 height 9
click at [358, 186] on icon "star" at bounding box center [362, 190] width 9 height 9
click at [350, 186] on icon "star" at bounding box center [351, 190] width 9 height 9
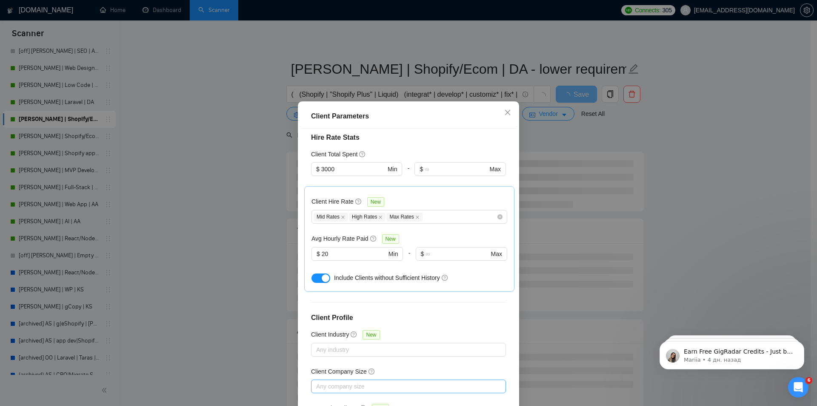
scroll to position [45, 0]
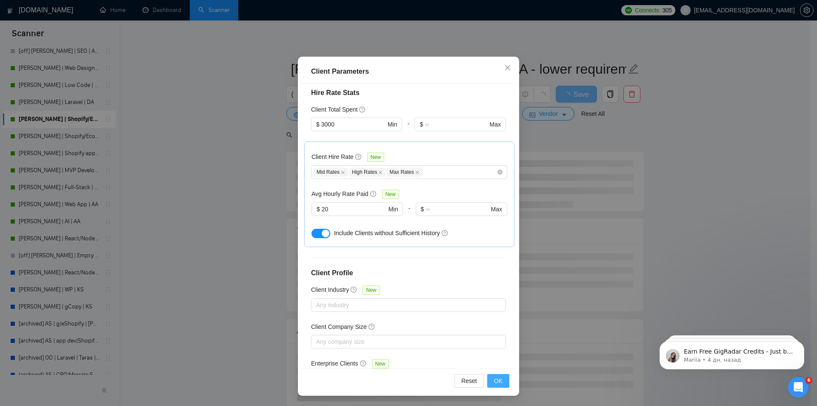
click at [494, 380] on span "OK" at bounding box center [498, 380] width 9 height 9
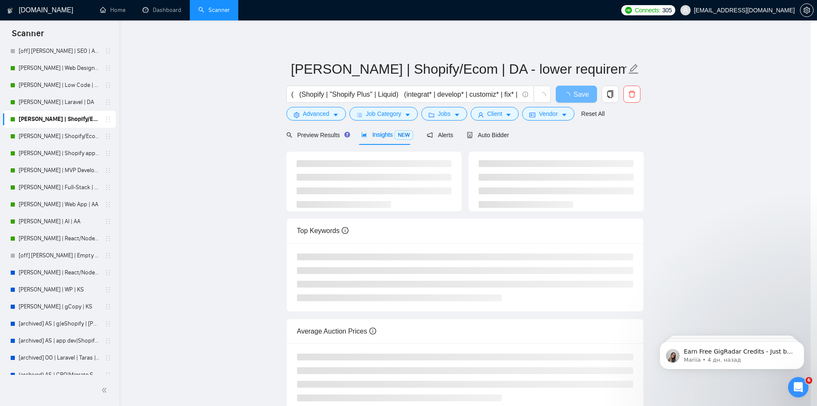
scroll to position [0, 0]
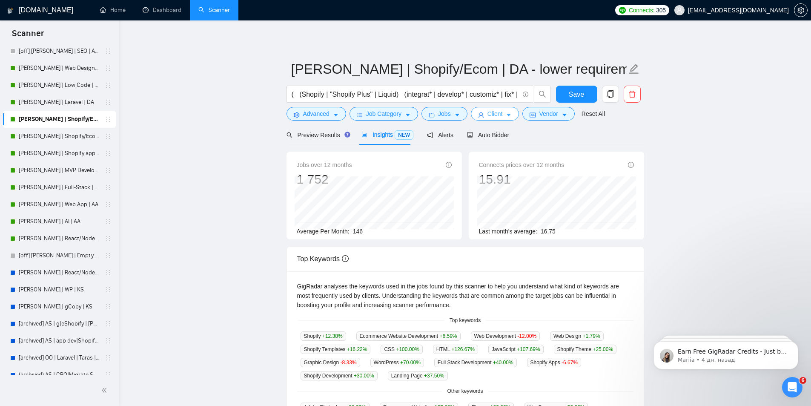
click at [506, 114] on icon "caret-down" at bounding box center [509, 115] width 6 height 6
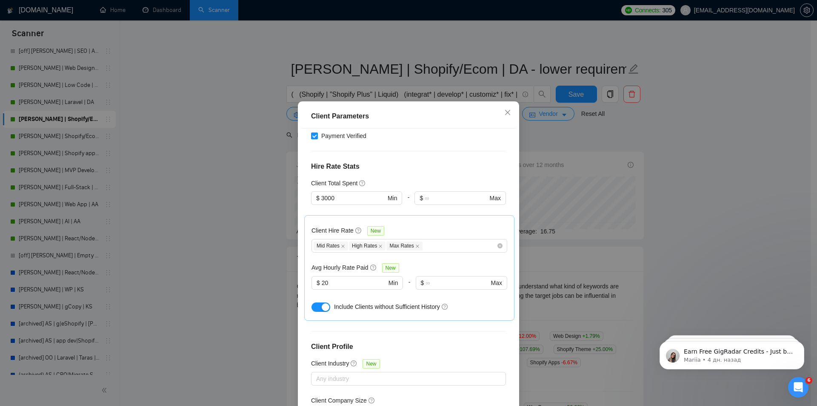
scroll to position [184, 0]
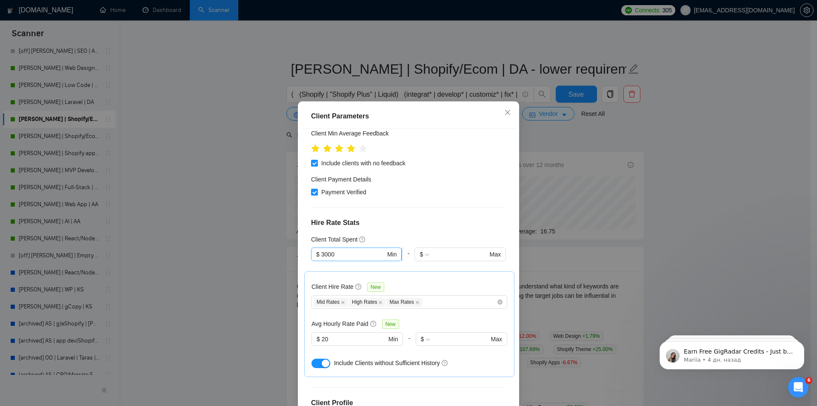
click at [337, 249] on input "3000" at bounding box center [353, 253] width 64 height 9
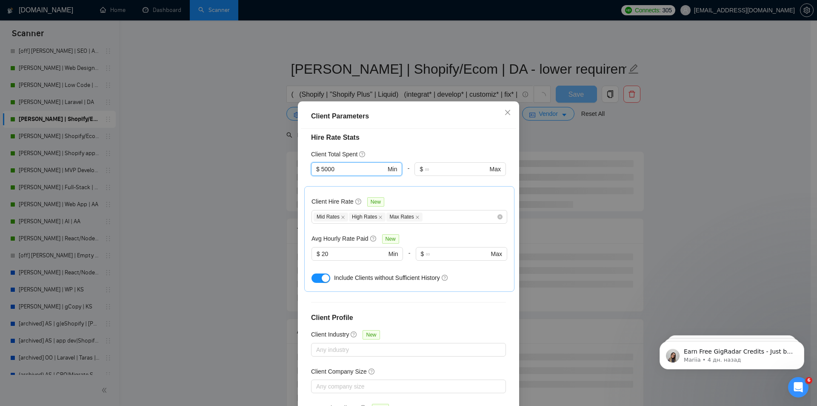
scroll to position [45, 0]
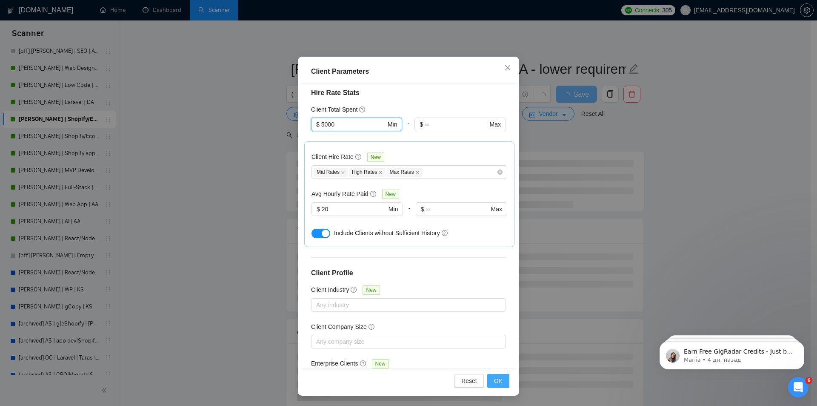
type input "5000"
click at [494, 379] on span "OK" at bounding box center [498, 380] width 9 height 9
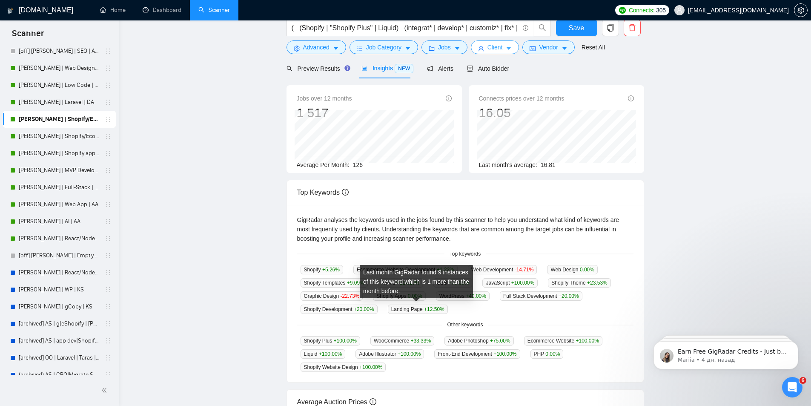
scroll to position [0, 0]
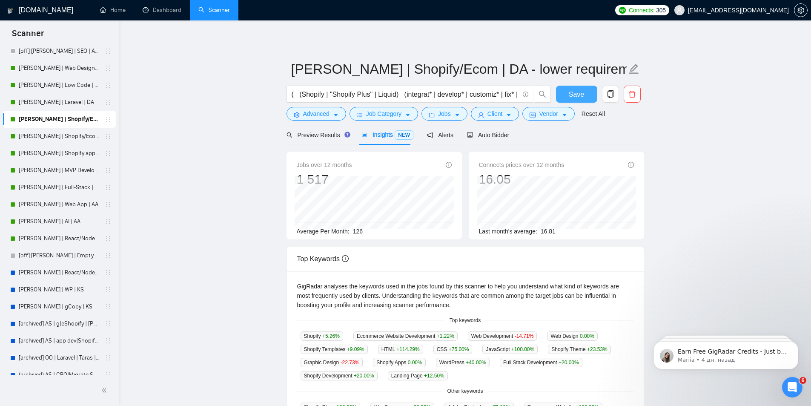
click at [573, 96] on span "Save" at bounding box center [576, 94] width 15 height 11
